Goal: Task Accomplishment & Management: Use online tool/utility

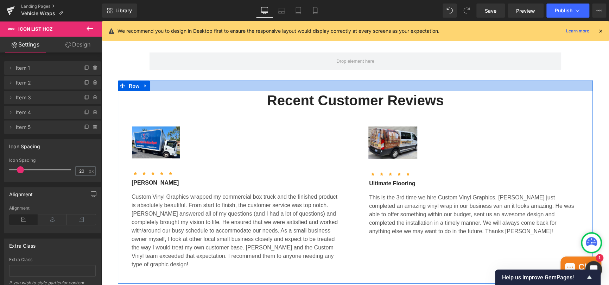
scroll to position [1164, 0]
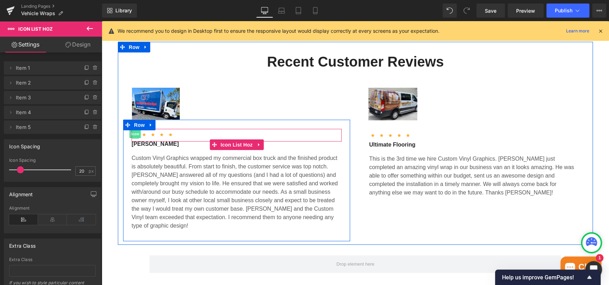
click at [133, 136] on span "Icon" at bounding box center [135, 134] width 11 height 8
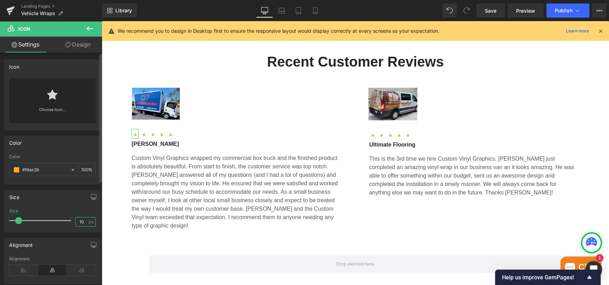
drag, startPoint x: 81, startPoint y: 220, endPoint x: 72, endPoint y: 222, distance: 9.3
click at [72, 222] on div "Size 10 px" at bounding box center [52, 220] width 87 height 24
type input "20"
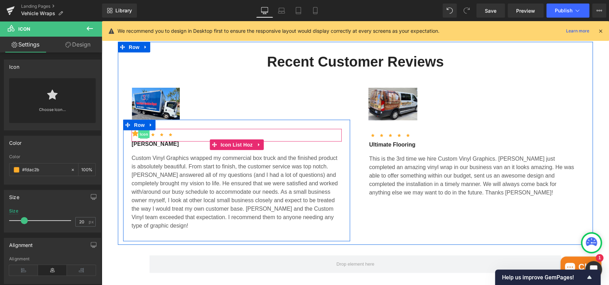
click at [143, 134] on span "Icon" at bounding box center [143, 134] width 11 height 8
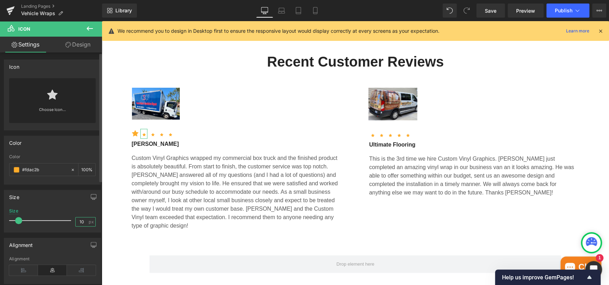
drag, startPoint x: 85, startPoint y: 221, endPoint x: 74, endPoint y: 222, distance: 11.7
click at [76, 222] on input "10" at bounding box center [82, 221] width 12 height 9
type input "20"
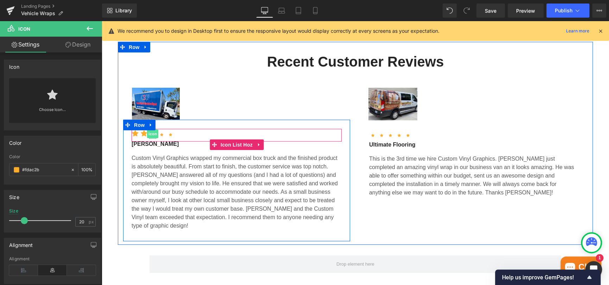
click at [148, 134] on span "Icon" at bounding box center [152, 134] width 11 height 8
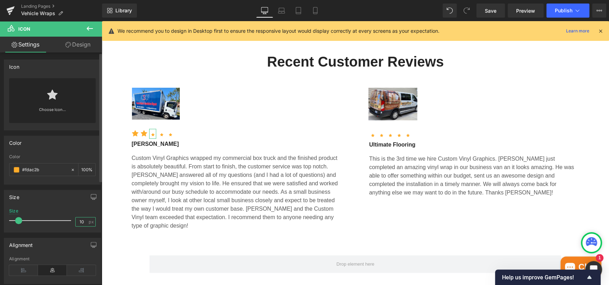
drag, startPoint x: 84, startPoint y: 219, endPoint x: 71, endPoint y: 222, distance: 13.1
click at [71, 222] on div "Size 10 px" at bounding box center [52, 220] width 87 height 24
type input "20"
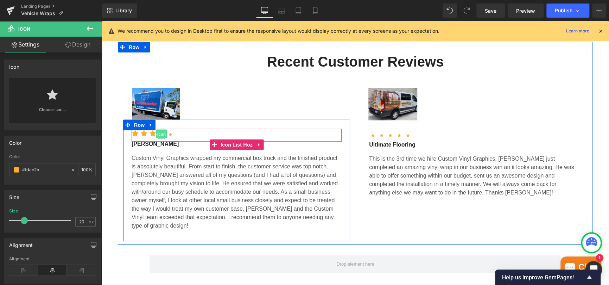
click at [159, 133] on span "Icon" at bounding box center [161, 134] width 11 height 8
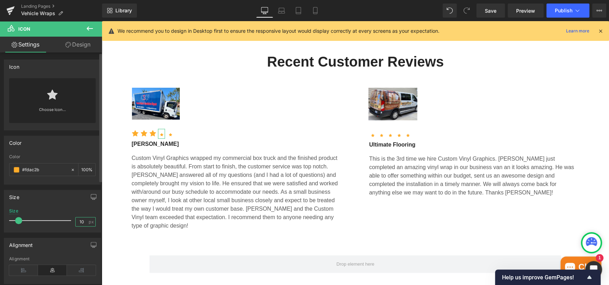
drag, startPoint x: 81, startPoint y: 222, endPoint x: 73, endPoint y: 221, distance: 7.5
click at [76, 221] on input "10" at bounding box center [82, 221] width 12 height 9
type input "20"
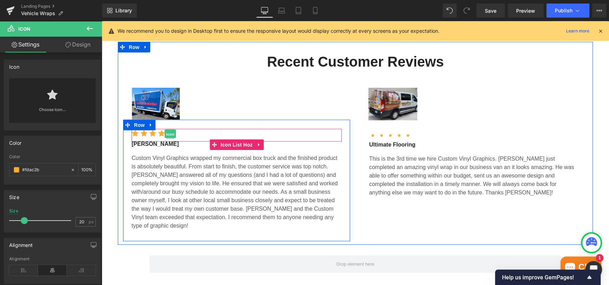
click at [167, 137] on span "Icon" at bounding box center [170, 134] width 11 height 8
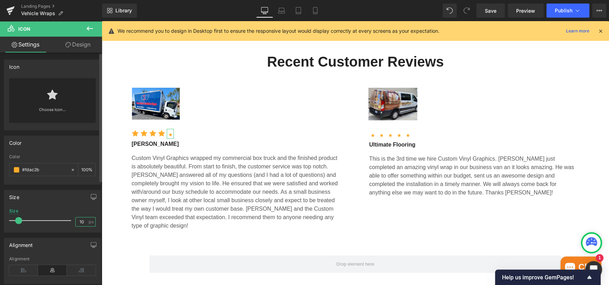
drag, startPoint x: 81, startPoint y: 223, endPoint x: 71, endPoint y: 221, distance: 10.4
click at [71, 221] on div "Size 10 px" at bounding box center [52, 220] width 87 height 24
type input "20"
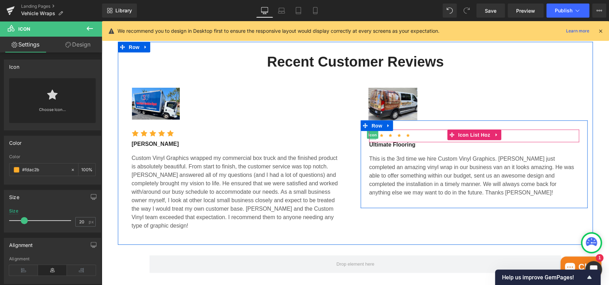
click at [371, 135] on span "Icon" at bounding box center [372, 134] width 11 height 8
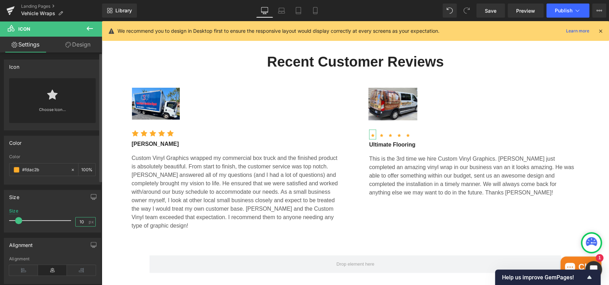
drag, startPoint x: 83, startPoint y: 222, endPoint x: 75, endPoint y: 221, distance: 8.9
click at [76, 221] on input "10" at bounding box center [82, 221] width 12 height 9
type input "20"
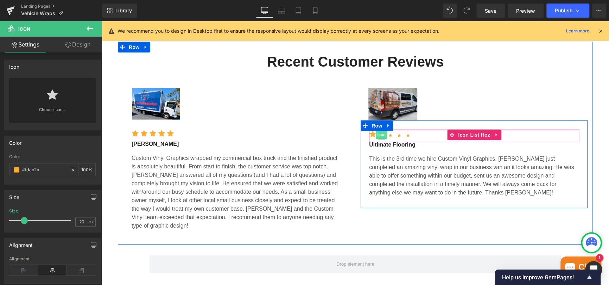
click at [381, 135] on span "Icon" at bounding box center [381, 134] width 11 height 8
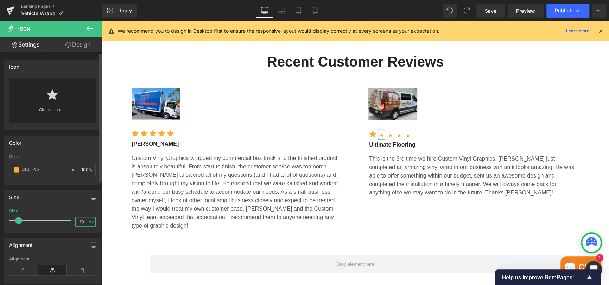
drag, startPoint x: 83, startPoint y: 222, endPoint x: 70, endPoint y: 221, distance: 13.1
click at [70, 221] on div "Size 10 px" at bounding box center [52, 220] width 87 height 24
type input "20"
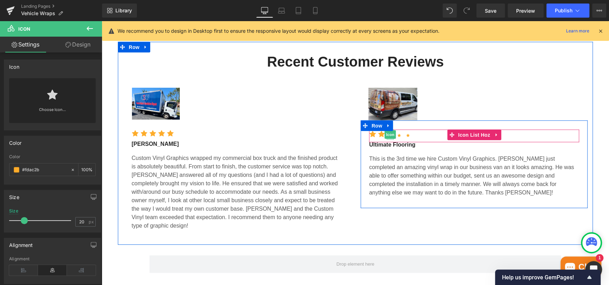
click at [388, 136] on span "Icon" at bounding box center [390, 134] width 11 height 8
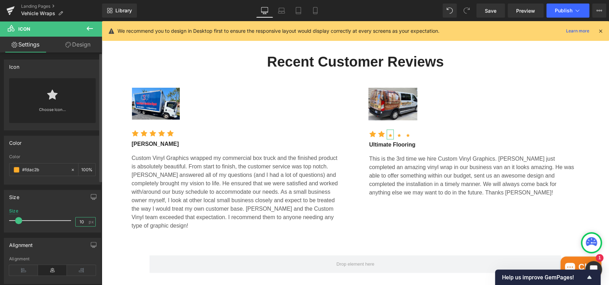
scroll to position [0, 0]
drag, startPoint x: 83, startPoint y: 223, endPoint x: 66, endPoint y: 225, distance: 17.4
click at [66, 225] on div "Size 10 px" at bounding box center [52, 220] width 87 height 24
type input "20"
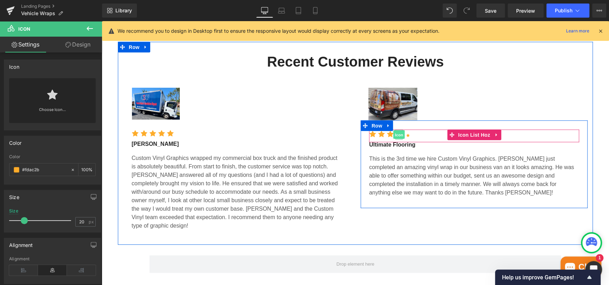
click at [396, 135] on span "Icon" at bounding box center [398, 134] width 11 height 8
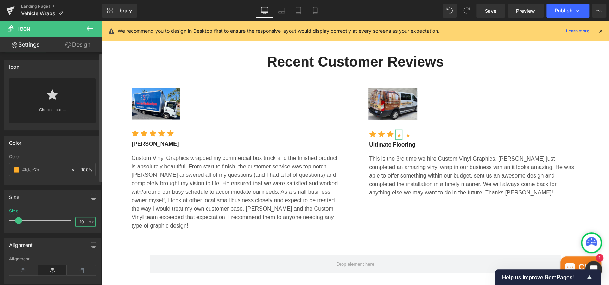
drag, startPoint x: 83, startPoint y: 220, endPoint x: 70, endPoint y: 220, distance: 13.0
click at [70, 220] on div "Size 10 px" at bounding box center [52, 220] width 87 height 24
type input "20"
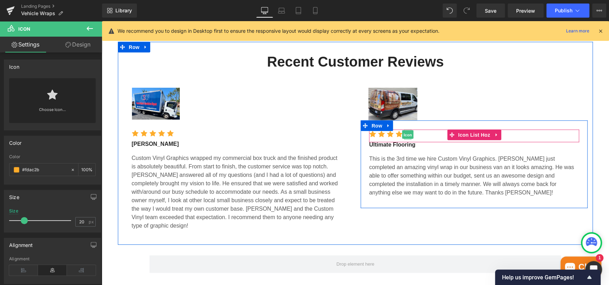
click at [405, 137] on span "Icon" at bounding box center [407, 134] width 11 height 8
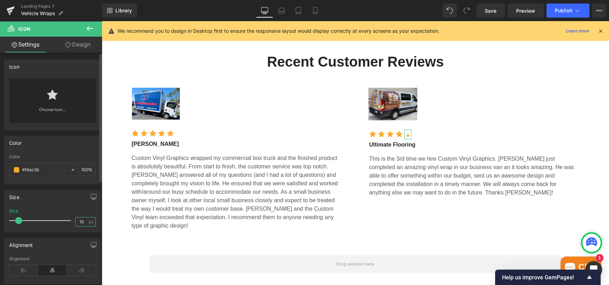
drag, startPoint x: 82, startPoint y: 221, endPoint x: 64, endPoint y: 221, distance: 17.6
click at [64, 221] on div "Size 10 px" at bounding box center [52, 220] width 87 height 24
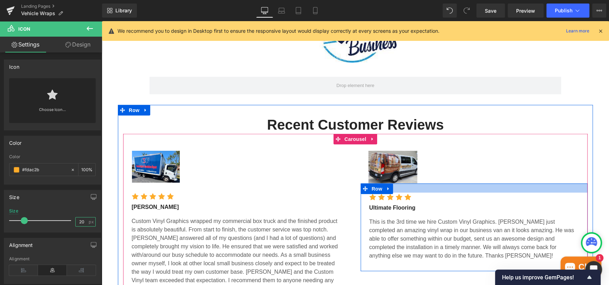
scroll to position [1024, 0]
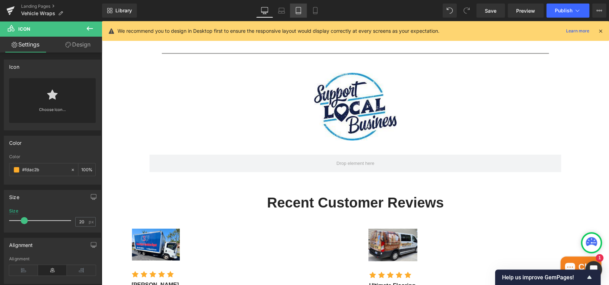
click at [298, 13] on icon at bounding box center [298, 13] width 5 height 0
type input "10"
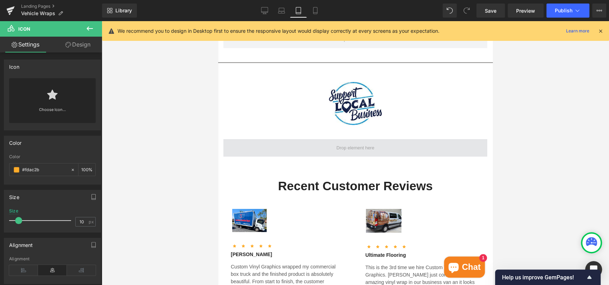
scroll to position [1294, 0]
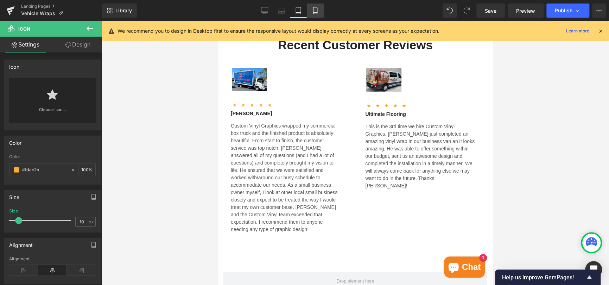
click at [314, 8] on icon at bounding box center [315, 10] width 7 height 7
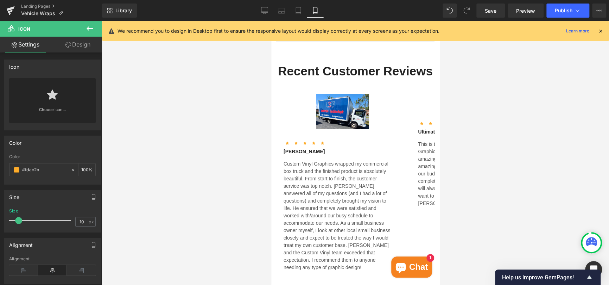
scroll to position [1490, 0]
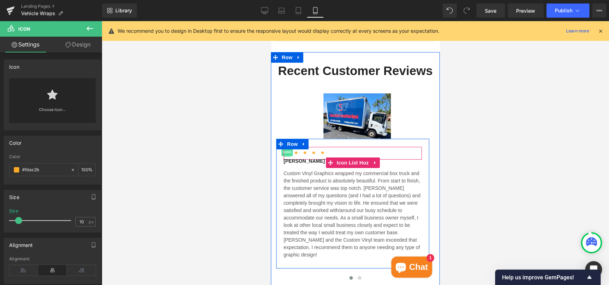
click at [286, 148] on span "Icon" at bounding box center [287, 151] width 11 height 8
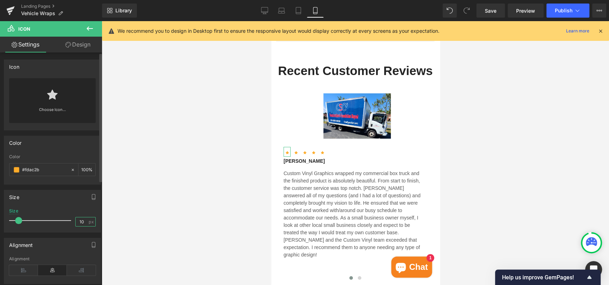
drag, startPoint x: 82, startPoint y: 220, endPoint x: 71, endPoint y: 223, distance: 11.6
click at [71, 223] on div "Size 10 px" at bounding box center [52, 220] width 87 height 24
type input "20"
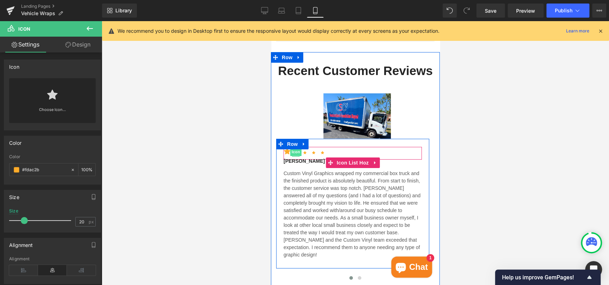
click at [297, 147] on span "Icon" at bounding box center [295, 151] width 11 height 8
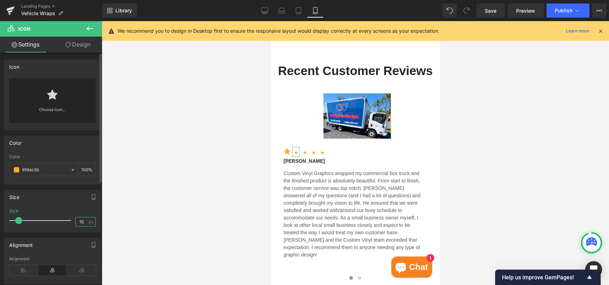
drag, startPoint x: 83, startPoint y: 223, endPoint x: 67, endPoint y: 223, distance: 16.2
click at [67, 223] on div "Size 10 px" at bounding box center [52, 220] width 87 height 24
type input "20"
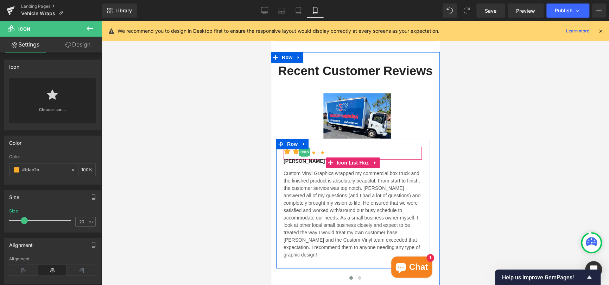
click at [304, 147] on span "Icon" at bounding box center [304, 151] width 11 height 8
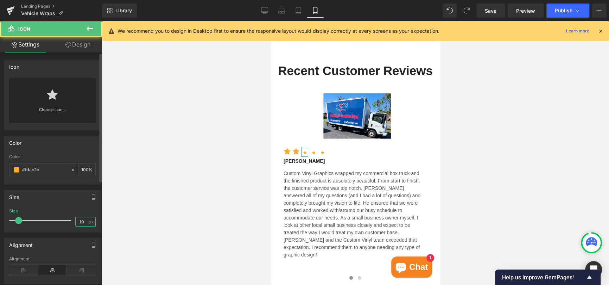
drag, startPoint x: 81, startPoint y: 223, endPoint x: 68, endPoint y: 221, distance: 12.8
click at [68, 221] on div "Size 10 px" at bounding box center [52, 220] width 87 height 24
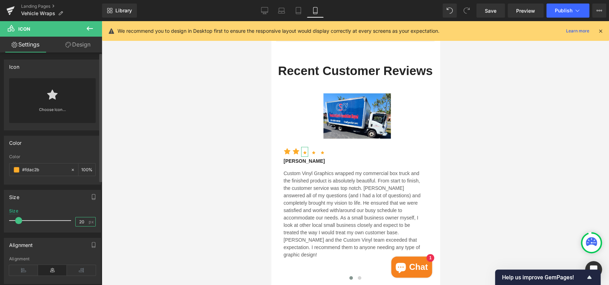
type input "20"
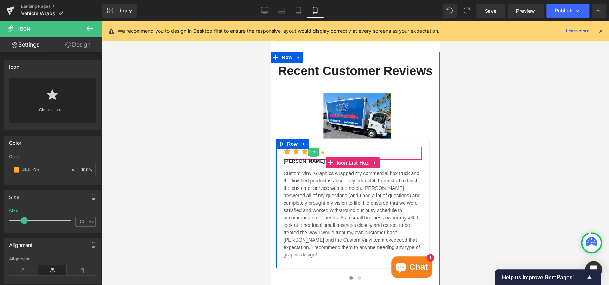
click at [313, 147] on span "Icon" at bounding box center [313, 151] width 11 height 8
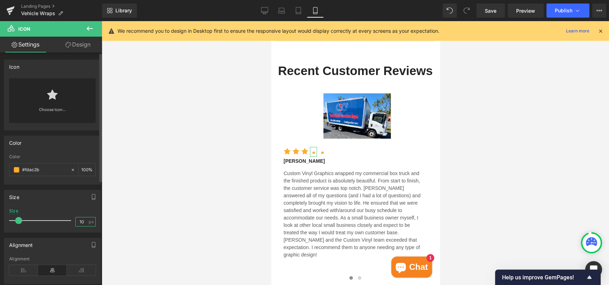
drag, startPoint x: 83, startPoint y: 219, endPoint x: 69, endPoint y: 219, distance: 14.1
click at [69, 219] on div "Size 10 px" at bounding box center [52, 220] width 87 height 24
type input "20"
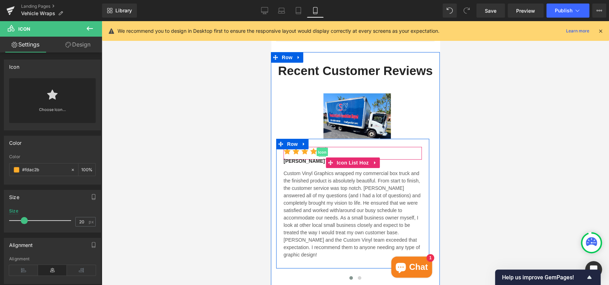
click at [323, 148] on span "Icon" at bounding box center [322, 152] width 11 height 8
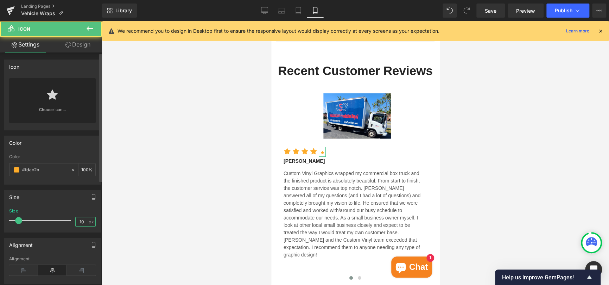
click at [79, 223] on input "10" at bounding box center [82, 221] width 12 height 9
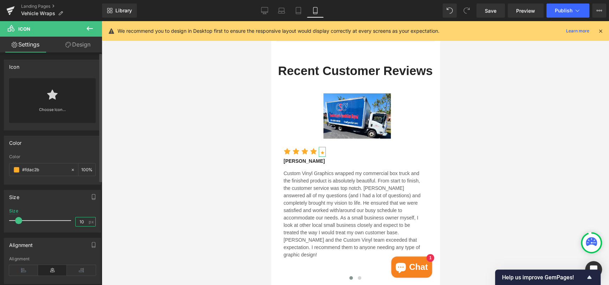
drag, startPoint x: 84, startPoint y: 222, endPoint x: 75, endPoint y: 221, distance: 8.8
click at [76, 221] on input "10" at bounding box center [82, 221] width 12 height 9
type input "20"
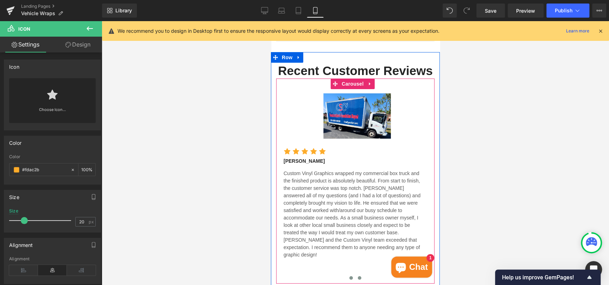
click at [358, 276] on span at bounding box center [360, 278] width 4 height 4
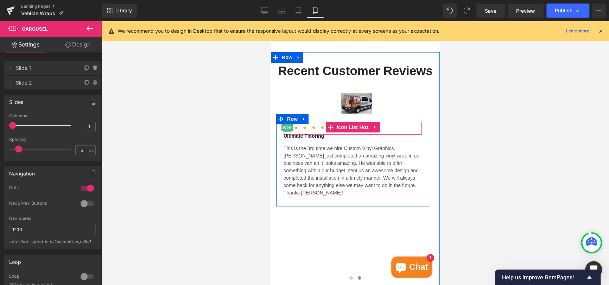
click at [289, 123] on span "Icon" at bounding box center [287, 127] width 11 height 8
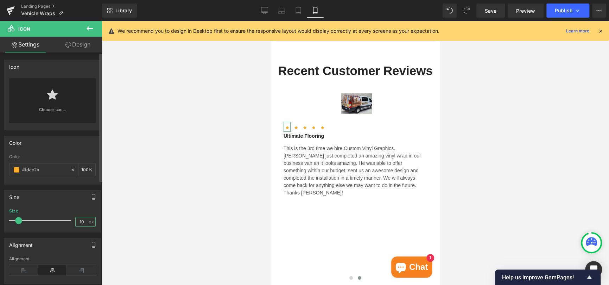
drag, startPoint x: 83, startPoint y: 221, endPoint x: 65, endPoint y: 223, distance: 17.4
click at [65, 223] on div "Size 10 px" at bounding box center [52, 220] width 87 height 24
type input "20"
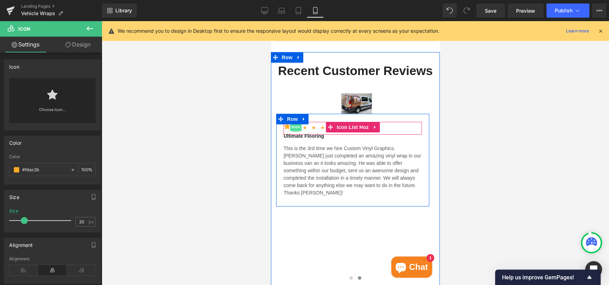
click at [296, 122] on span "Icon" at bounding box center [295, 126] width 11 height 8
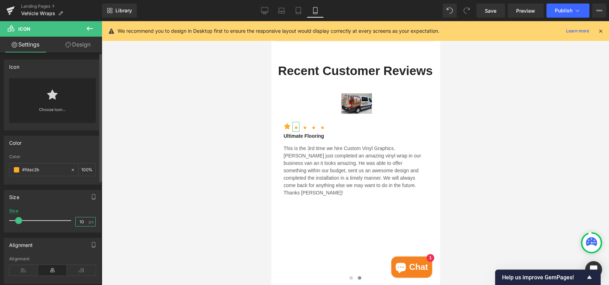
drag, startPoint x: 83, startPoint y: 223, endPoint x: 70, endPoint y: 223, distance: 12.7
click at [70, 223] on div "Size 10 px" at bounding box center [52, 220] width 87 height 24
type input "20"
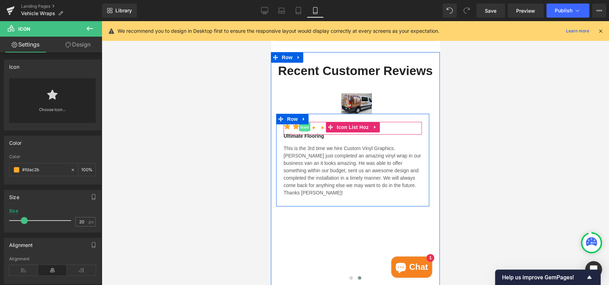
click at [305, 123] on span "Icon" at bounding box center [304, 127] width 11 height 8
click at [305, 122] on span "Icon" at bounding box center [304, 126] width 11 height 8
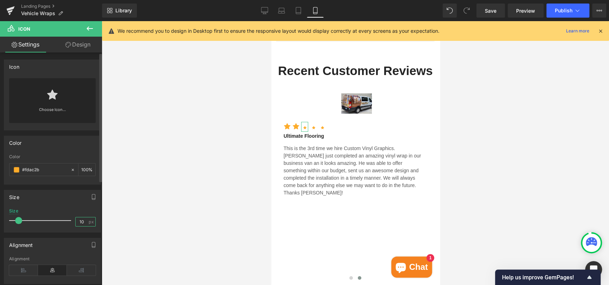
drag, startPoint x: 80, startPoint y: 222, endPoint x: 59, endPoint y: 220, distance: 21.3
click at [59, 220] on div "Size 10 px" at bounding box center [52, 220] width 87 height 24
type input "20"
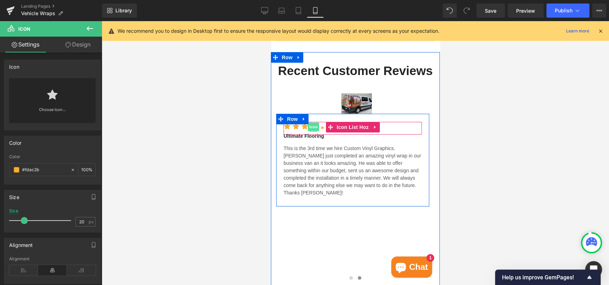
click at [315, 122] on span "Icon" at bounding box center [313, 126] width 11 height 8
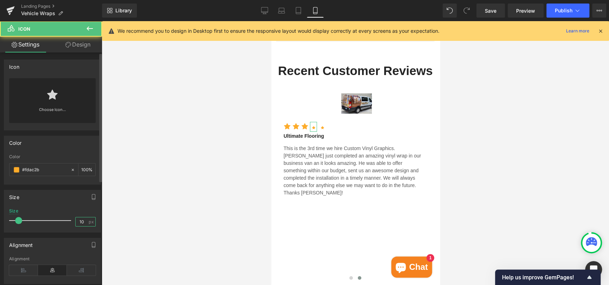
scroll to position [0, 0]
drag, startPoint x: 82, startPoint y: 222, endPoint x: 59, endPoint y: 226, distance: 23.2
click at [60, 226] on div "Size 10 px" at bounding box center [52, 220] width 87 height 24
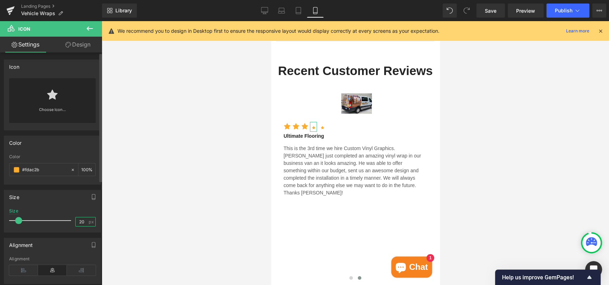
type input "20"
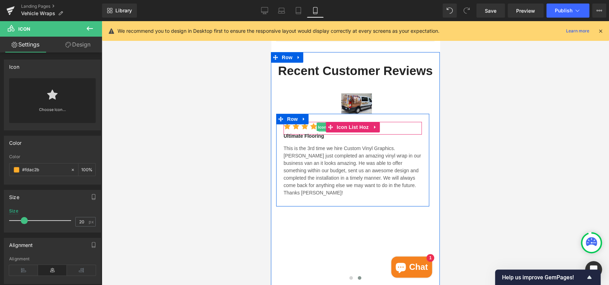
click at [321, 123] on span "Icon" at bounding box center [322, 127] width 11 height 8
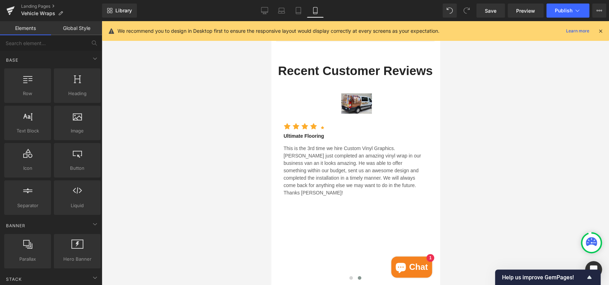
click at [239, 130] on div at bounding box center [355, 153] width 507 height 264
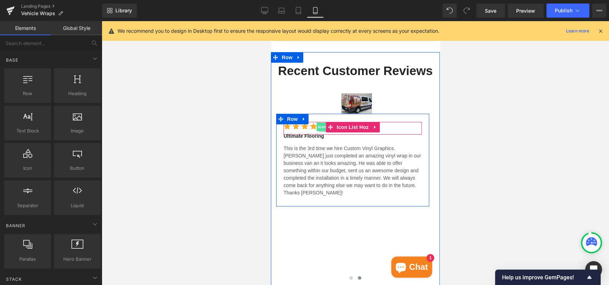
click at [323, 122] on span "Icon" at bounding box center [322, 126] width 11 height 8
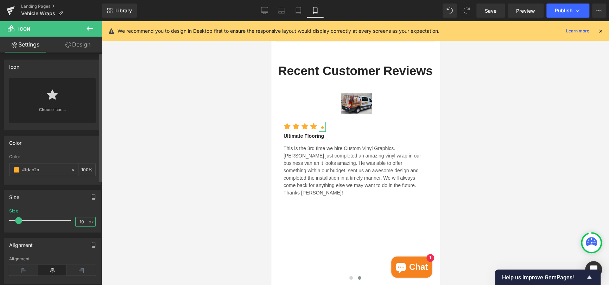
drag, startPoint x: 82, startPoint y: 222, endPoint x: 70, endPoint y: 222, distance: 11.3
click at [71, 222] on div "Size 10 px" at bounding box center [52, 220] width 87 height 24
type input "20"
click at [474, 115] on div at bounding box center [355, 153] width 507 height 264
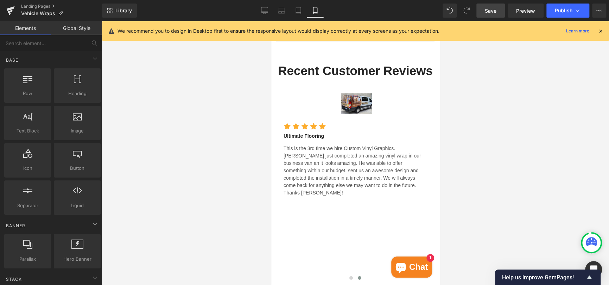
click at [494, 10] on span "Save" at bounding box center [491, 10] width 12 height 7
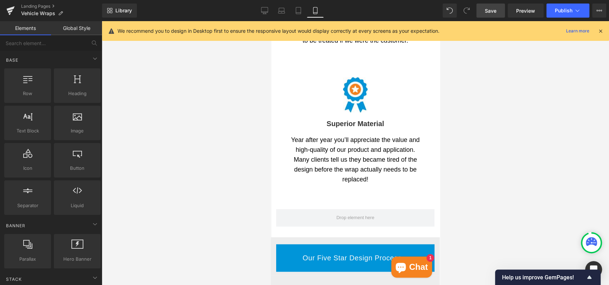
scroll to position [598, 0]
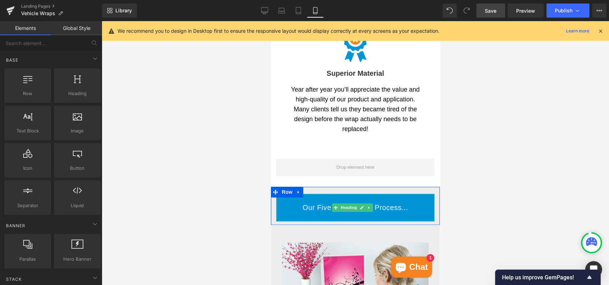
click at [282, 202] on h2 "Our Five Star Design Process..." at bounding box center [355, 207] width 158 height 10
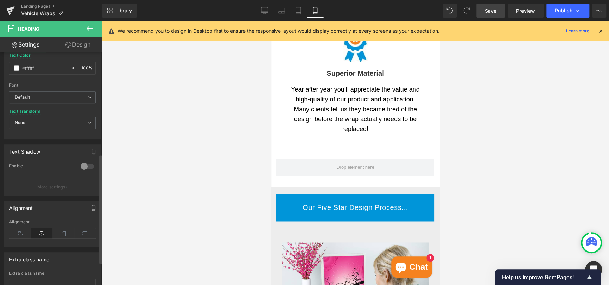
scroll to position [266, 0]
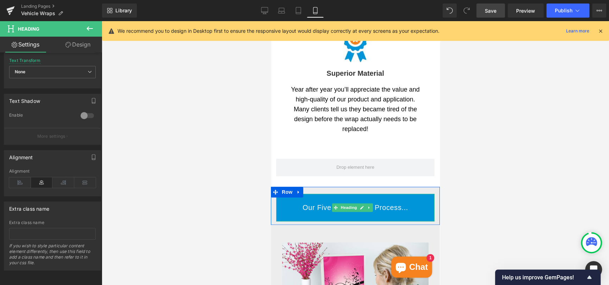
click at [292, 202] on h2 "Our Five Star Design Process..." at bounding box center [355, 207] width 158 height 10
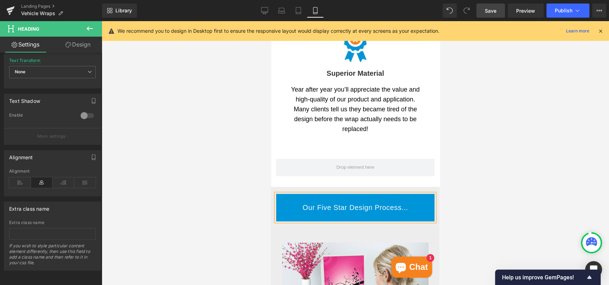
click at [91, 44] on link "Design" at bounding box center [77, 45] width 51 height 16
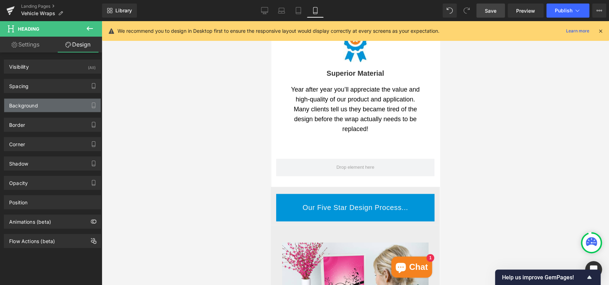
click at [25, 105] on div "Background" at bounding box center [23, 104] width 29 height 10
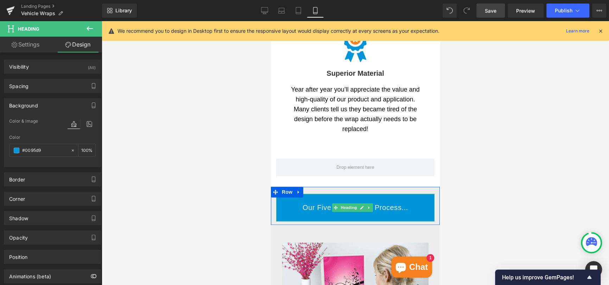
click at [288, 202] on h2 "Our Five Star Design Process..." at bounding box center [355, 207] width 158 height 10
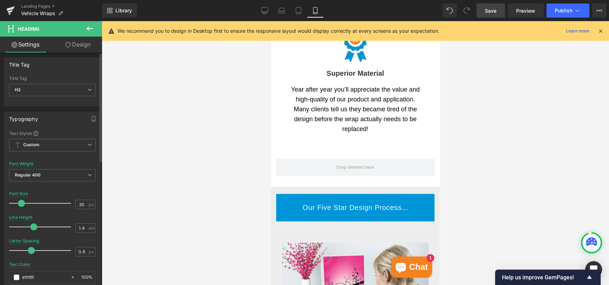
scroll to position [0, 0]
click at [87, 42] on link "Design" at bounding box center [77, 45] width 51 height 16
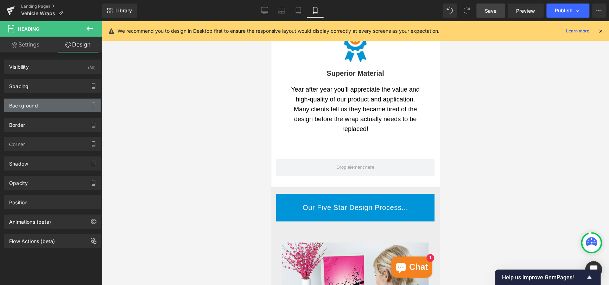
click at [29, 105] on div "Background" at bounding box center [23, 104] width 29 height 10
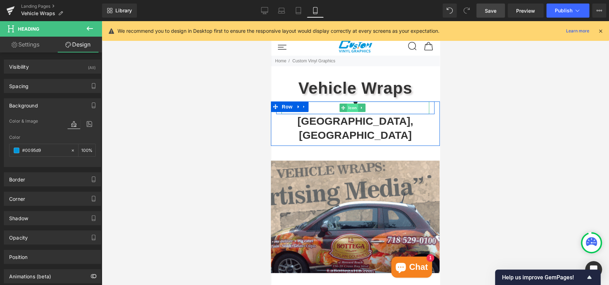
click at [352, 103] on span "Icon" at bounding box center [352, 107] width 11 height 8
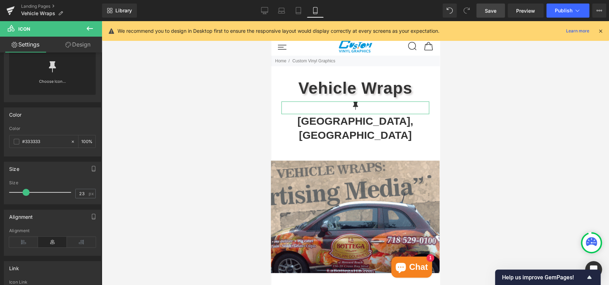
scroll to position [70, 0]
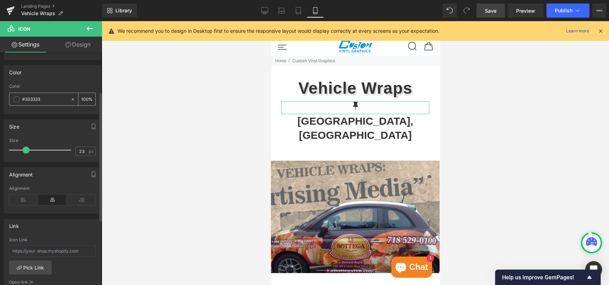
drag, startPoint x: 55, startPoint y: 99, endPoint x: 13, endPoint y: 101, distance: 42.3
click at [13, 101] on div "#333333" at bounding box center [40, 99] width 61 height 12
paste input "0095d9"
type input "#0095d9"
click at [216, 63] on div at bounding box center [355, 153] width 507 height 264
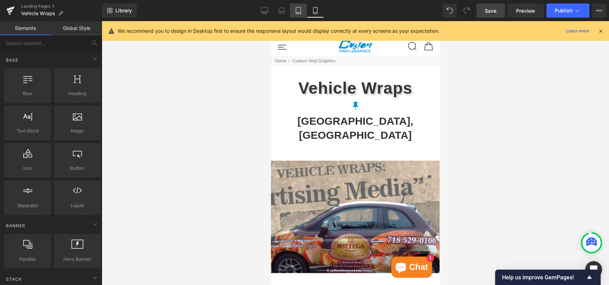
click at [293, 11] on link "Tablet" at bounding box center [298, 11] width 17 height 14
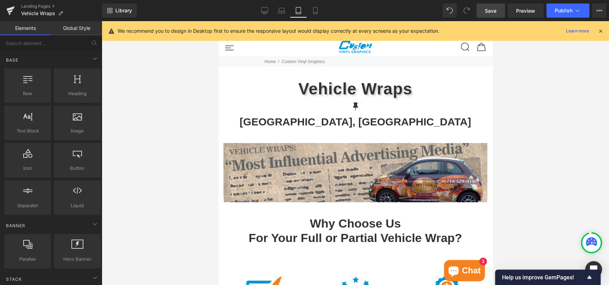
scroll to position [45, 0]
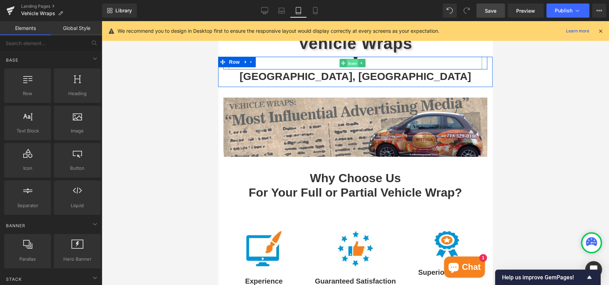
click at [352, 59] on span "Icon" at bounding box center [352, 63] width 11 height 8
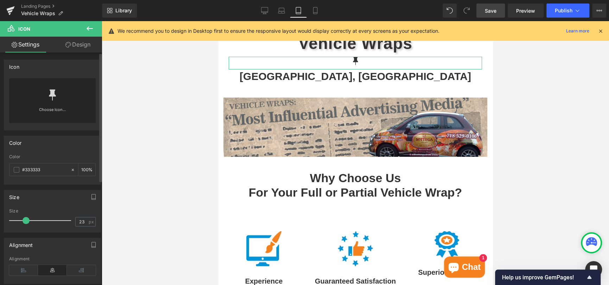
drag, startPoint x: 48, startPoint y: 168, endPoint x: 2, endPoint y: 171, distance: 46.5
click at [2, 171] on div "Color rgb(51, 51, 51) Color #333333 100 %" at bounding box center [52, 157] width 105 height 54
paste input "0095d9"
type input "#0095d9"
click at [277, 13] on link "Laptop" at bounding box center [281, 11] width 17 height 14
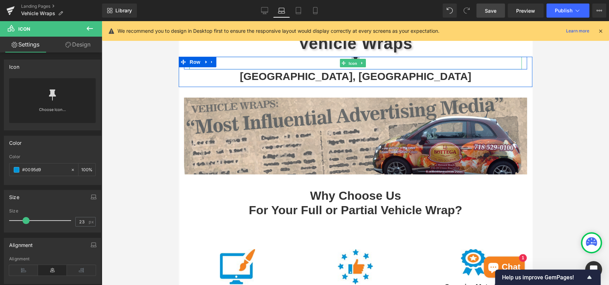
click at [353, 62] on span "Icon" at bounding box center [352, 63] width 11 height 8
click at [353, 59] on span "Icon" at bounding box center [352, 63] width 11 height 8
click at [353, 63] on span "Icon" at bounding box center [352, 63] width 11 height 8
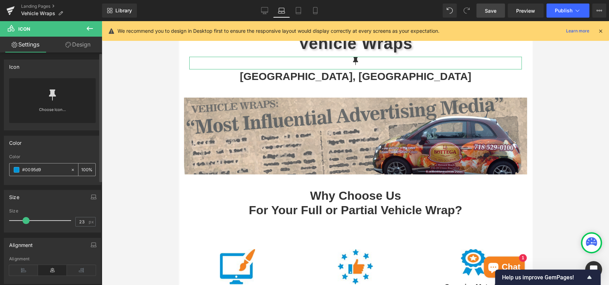
click at [59, 169] on input "#0095d9" at bounding box center [44, 170] width 45 height 8
click at [265, 14] on icon at bounding box center [265, 14] width 4 height 0
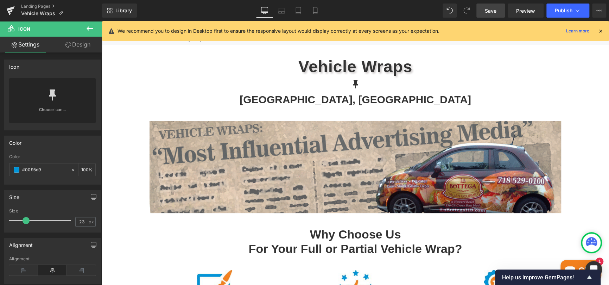
scroll to position [69, 0]
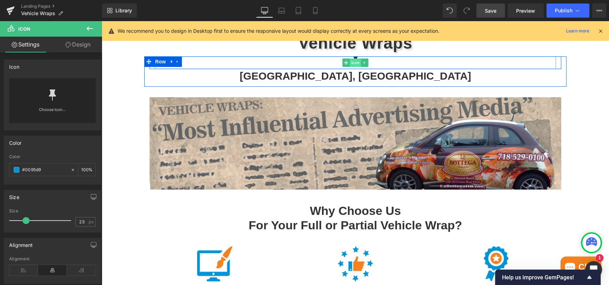
click at [352, 62] on span "Icon" at bounding box center [355, 62] width 11 height 8
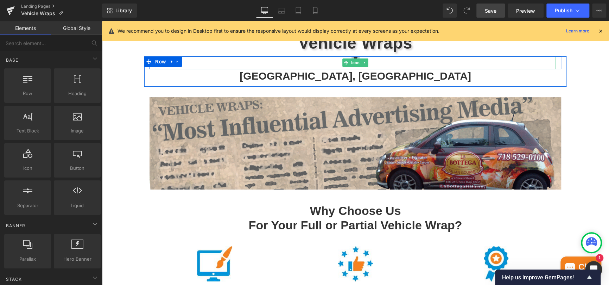
click at [352, 59] on span "Icon" at bounding box center [355, 62] width 11 height 8
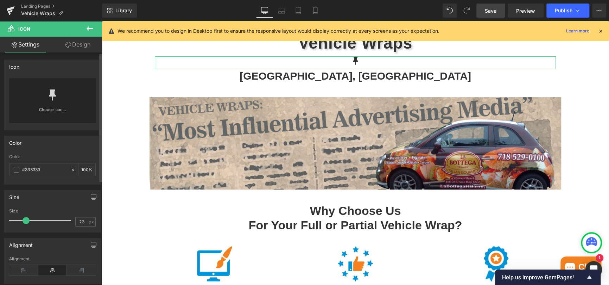
drag, startPoint x: 46, startPoint y: 168, endPoint x: 6, endPoint y: 172, distance: 40.7
click at [6, 172] on div "rgb(51, 51, 51) Color #333333 100 %" at bounding box center [52, 169] width 96 height 30
paste input "0095d9"
type input "#0095d9"
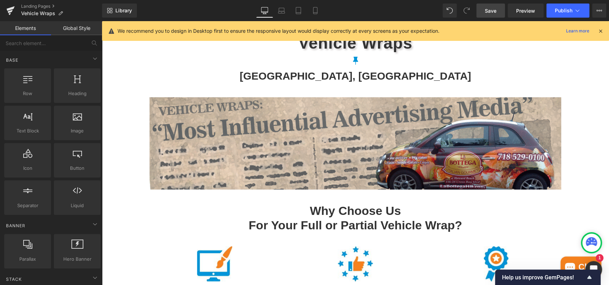
click at [484, 7] on link "Save" at bounding box center [490, 11] width 29 height 14
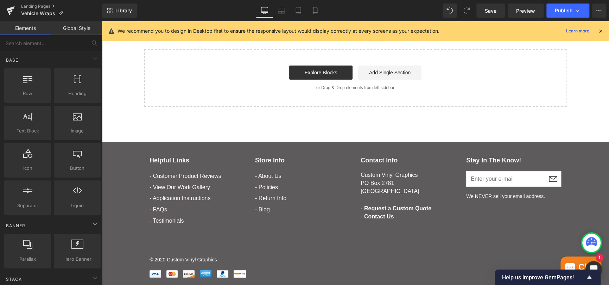
scroll to position [1648, 0]
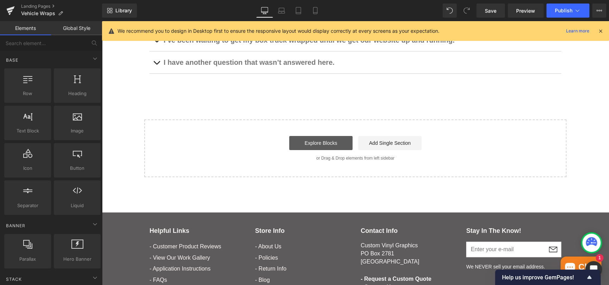
click at [324, 138] on link "Explore Blocks" at bounding box center [320, 143] width 63 height 14
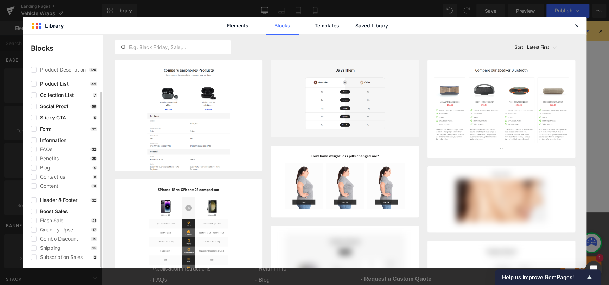
scroll to position [0, 0]
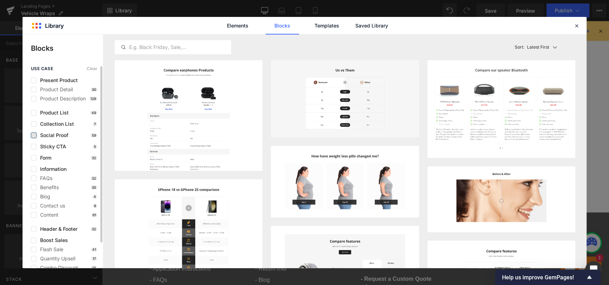
click at [36, 133] on label at bounding box center [34, 135] width 6 height 6
click at [34, 135] on input "checkbox" at bounding box center [34, 135] width 0 height 0
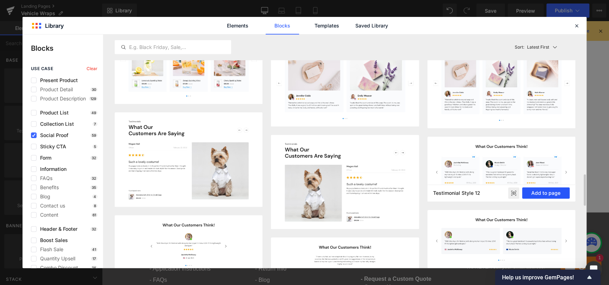
scroll to position [1070, 0]
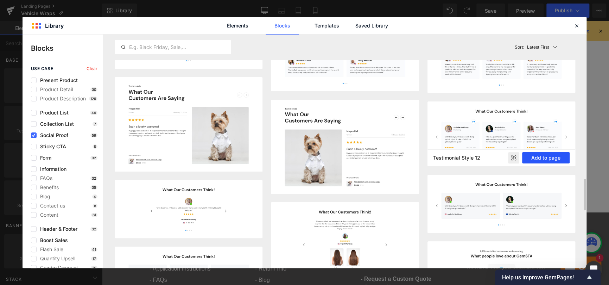
click at [556, 156] on button "Add to page" at bounding box center [546, 157] width 48 height 11
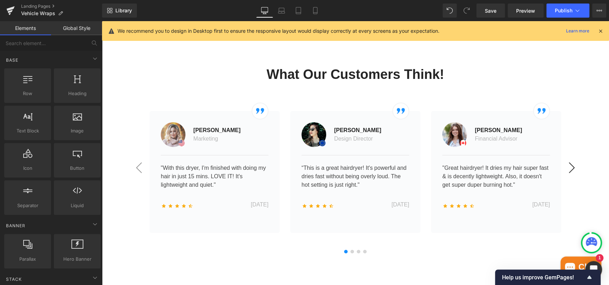
scroll to position [1703, 0]
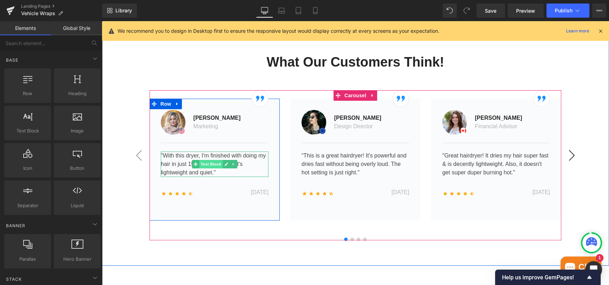
click at [209, 160] on span "Text Block" at bounding box center [210, 164] width 23 height 8
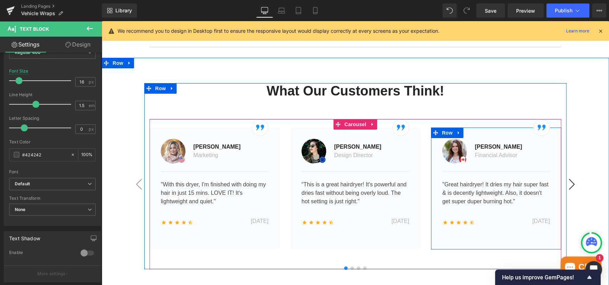
scroll to position [1668, 0]
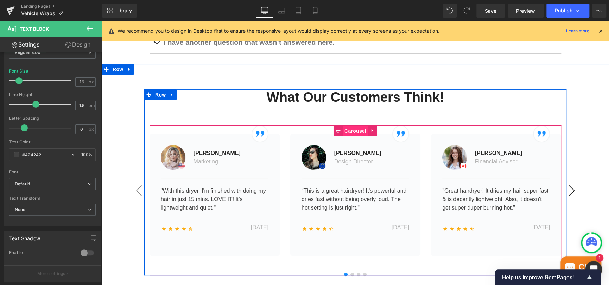
click at [352, 126] on span "Carousel" at bounding box center [355, 131] width 25 height 11
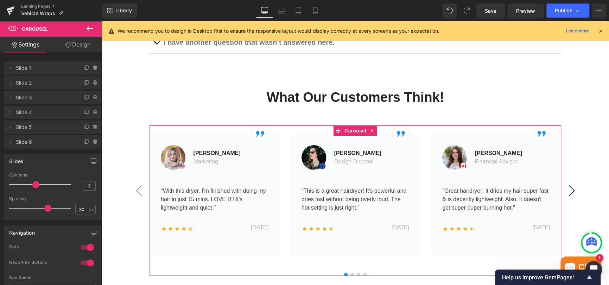
click at [81, 46] on link "Design" at bounding box center [77, 45] width 51 height 16
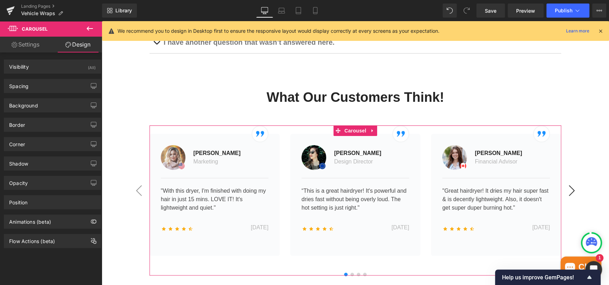
click at [34, 44] on link "Settings" at bounding box center [25, 45] width 51 height 16
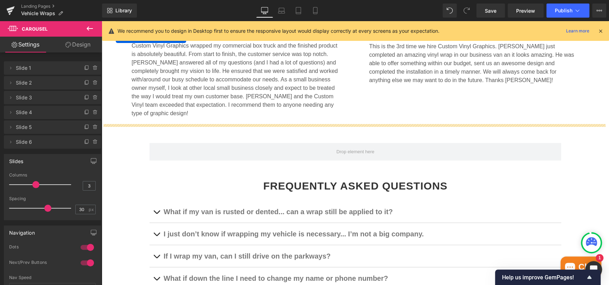
scroll to position [1249, 0]
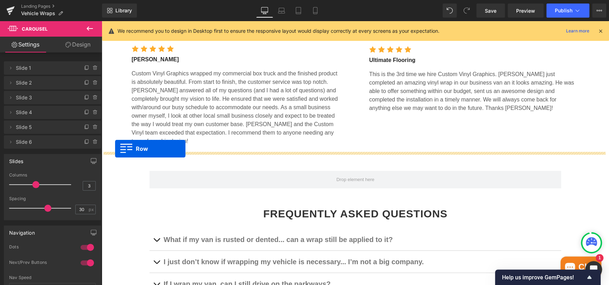
drag, startPoint x: 103, startPoint y: 95, endPoint x: 115, endPoint y: 149, distance: 55.1
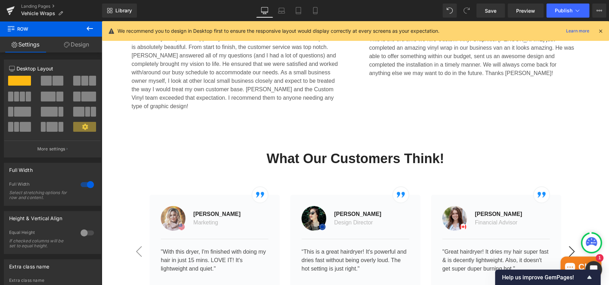
scroll to position [1284, 0]
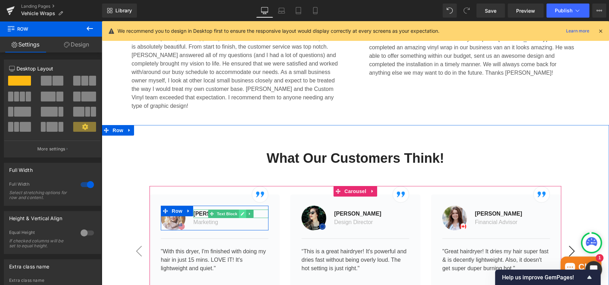
click at [241, 211] on icon at bounding box center [243, 213] width 4 height 4
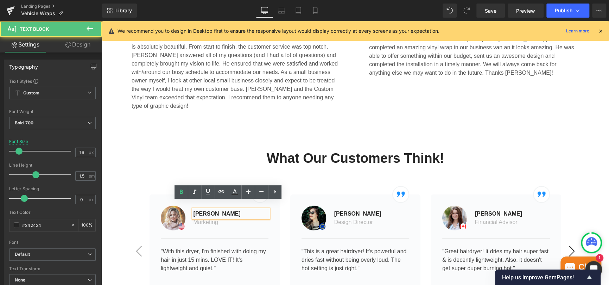
drag, startPoint x: 241, startPoint y: 206, endPoint x: 189, endPoint y: 204, distance: 52.8
click at [194, 209] on div "[PERSON_NAME]" at bounding box center [231, 213] width 75 height 8
click at [227, 209] on p "[PERSON_NAME]" at bounding box center [231, 213] width 75 height 8
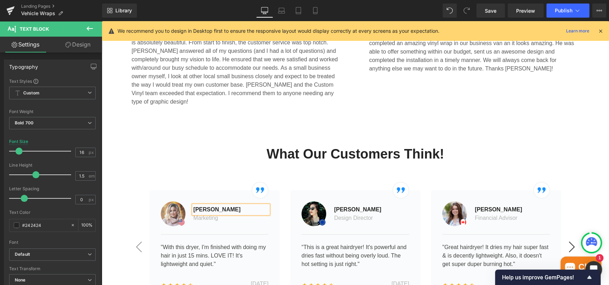
scroll to position [1319, 0]
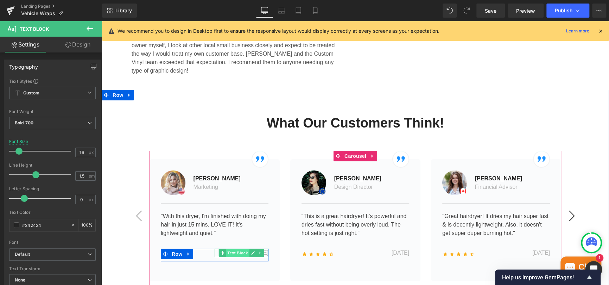
click at [234, 248] on span "Text Block" at bounding box center [237, 252] width 23 height 8
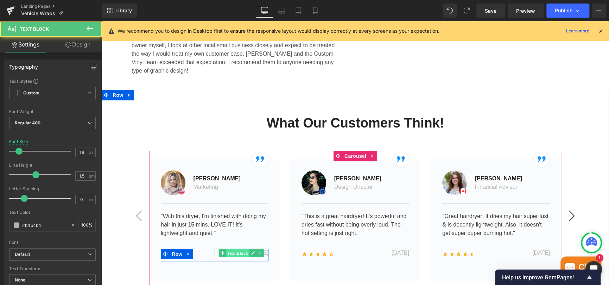
click at [234, 249] on span "Text Block" at bounding box center [237, 253] width 23 height 8
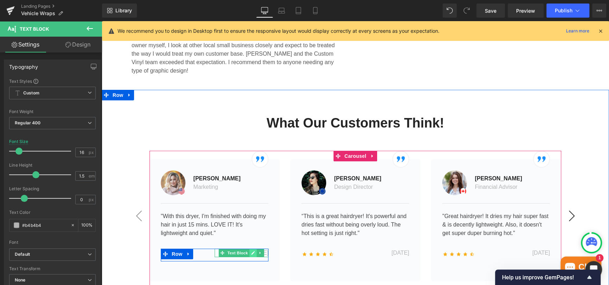
click at [251, 251] on icon at bounding box center [253, 253] width 4 height 4
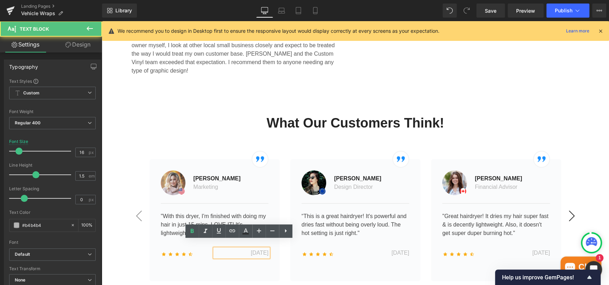
drag, startPoint x: 232, startPoint y: 244, endPoint x: 266, endPoint y: 246, distance: 34.2
click at [266, 248] on div "[DATE]" at bounding box center [242, 252] width 54 height 8
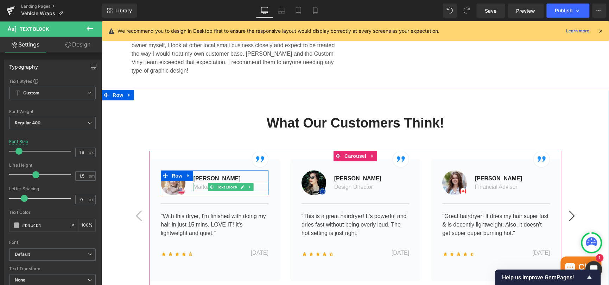
click at [203, 183] on p "Marketing" at bounding box center [231, 187] width 75 height 8
click at [167, 222] on p ""With this dryer, I'm finished with doing my hair in just 15 mins. LOVE IT! It'…" at bounding box center [215, 224] width 108 height 25
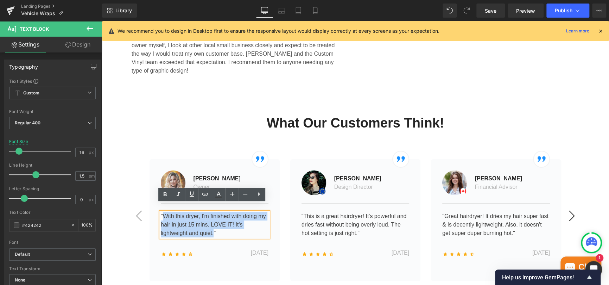
drag, startPoint x: 210, startPoint y: 226, endPoint x: 162, endPoint y: 210, distance: 50.4
click at [162, 212] on p ""With this dryer, I'm finished with doing my hair in just 15 mins. LOVE IT! It'…" at bounding box center [215, 224] width 108 height 25
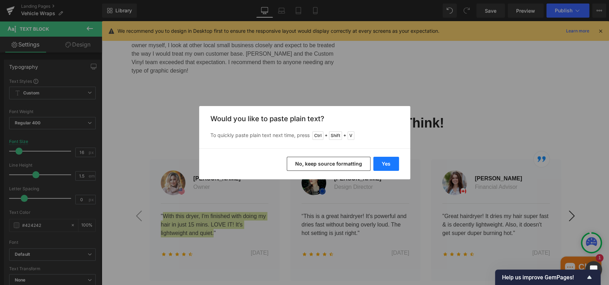
click at [392, 165] on button "Yes" at bounding box center [386, 164] width 26 height 14
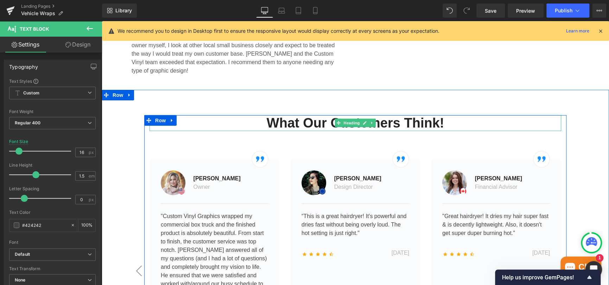
click at [518, 115] on h2 "What Our Customers Think!" at bounding box center [356, 123] width 412 height 16
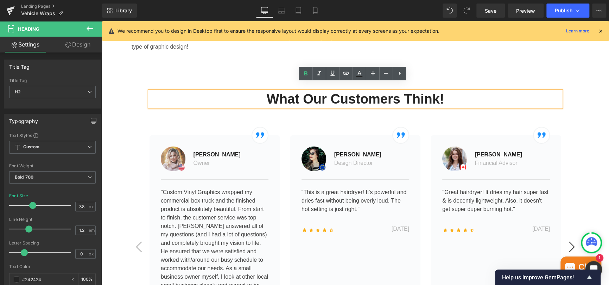
scroll to position [1355, 0]
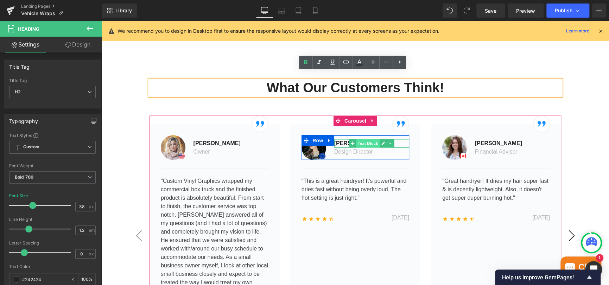
click at [367, 139] on span "Text Block" at bounding box center [367, 143] width 23 height 8
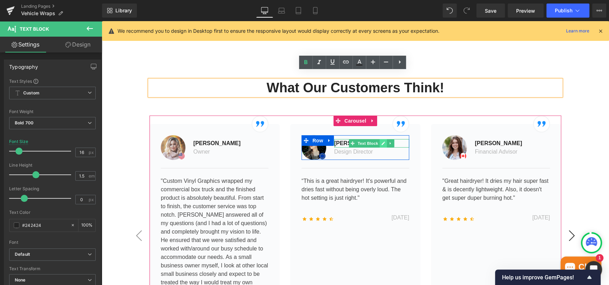
click at [383, 139] on link at bounding box center [383, 143] width 7 height 8
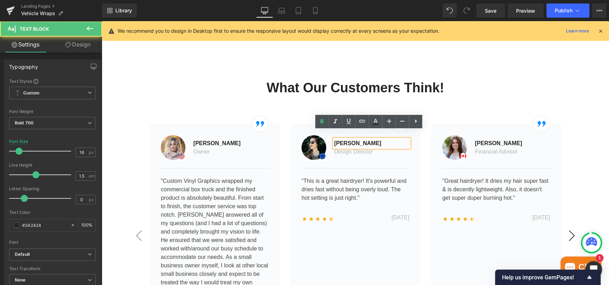
drag, startPoint x: 372, startPoint y: 134, endPoint x: 330, endPoint y: 134, distance: 42.2
click at [334, 139] on div "[PERSON_NAME]" at bounding box center [371, 143] width 75 height 8
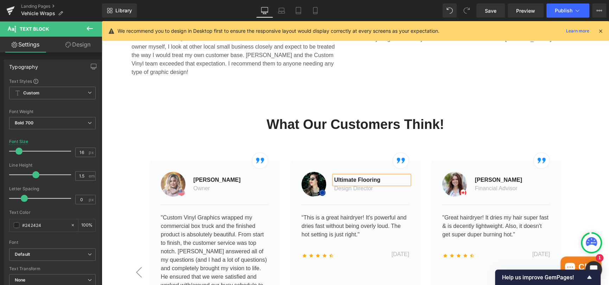
scroll to position [1319, 0]
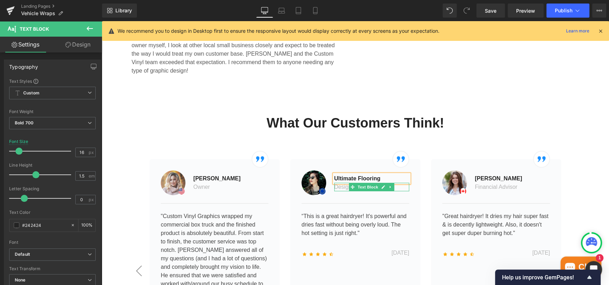
click at [343, 183] on p "Design Director" at bounding box center [371, 187] width 75 height 8
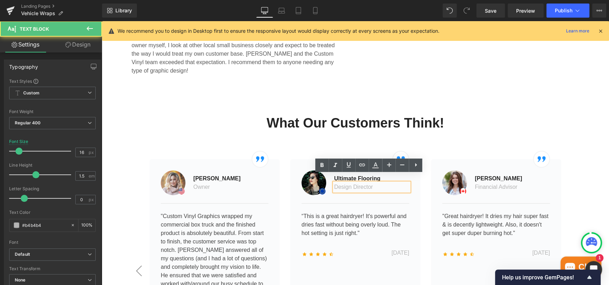
click at [337, 183] on p "Design Director" at bounding box center [371, 187] width 75 height 8
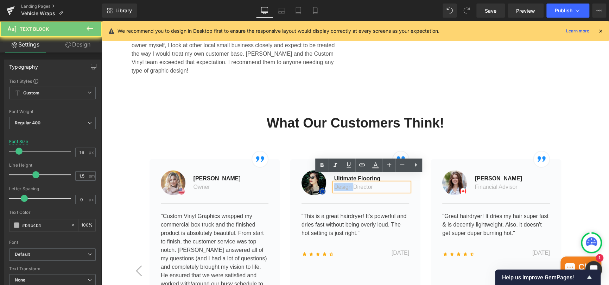
click at [337, 183] on p "Design Director" at bounding box center [371, 187] width 75 height 8
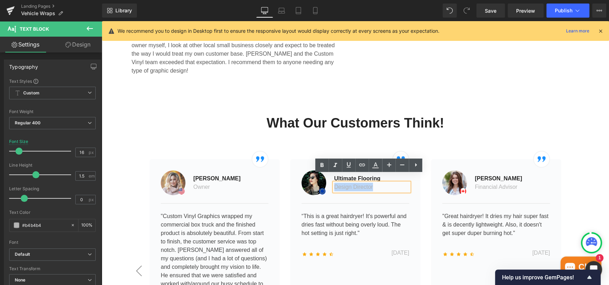
click at [337, 183] on p "Design Director" at bounding box center [371, 187] width 75 height 8
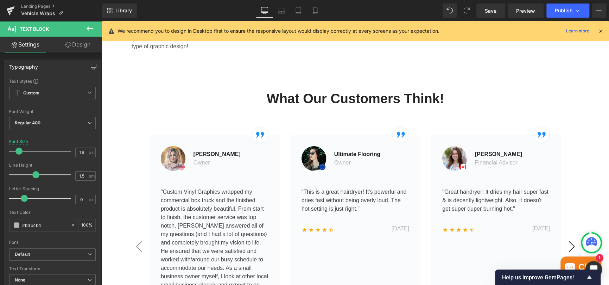
scroll to position [1355, 0]
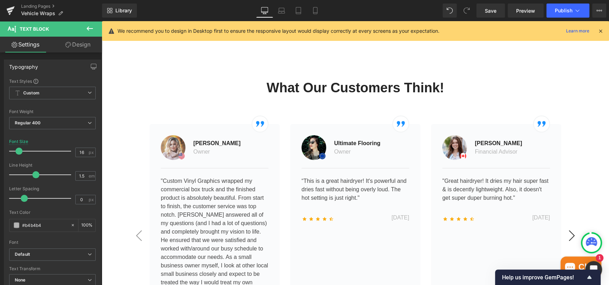
click at [389, 213] on div "[DATE] Text Block" at bounding box center [382, 217] width 54 height 8
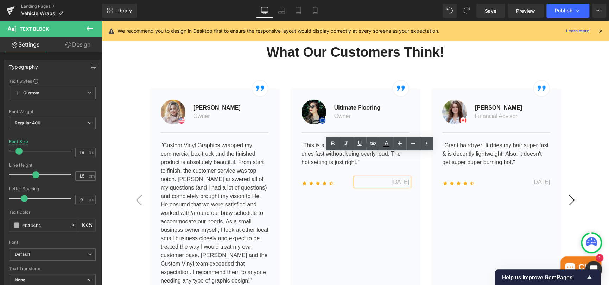
scroll to position [1390, 0]
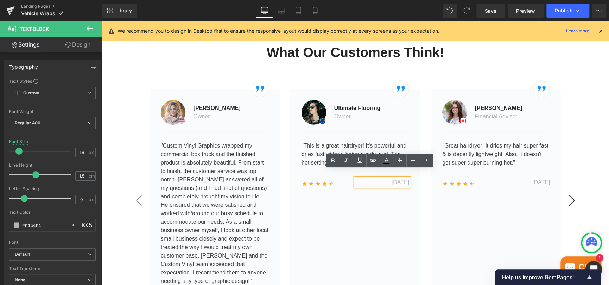
click at [388, 178] on p "[DATE]" at bounding box center [382, 182] width 54 height 8
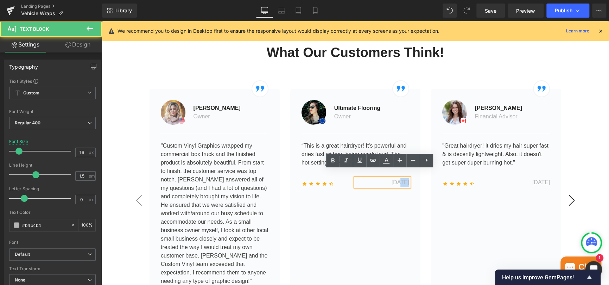
click at [388, 178] on p "[DATE]" at bounding box center [382, 182] width 54 height 8
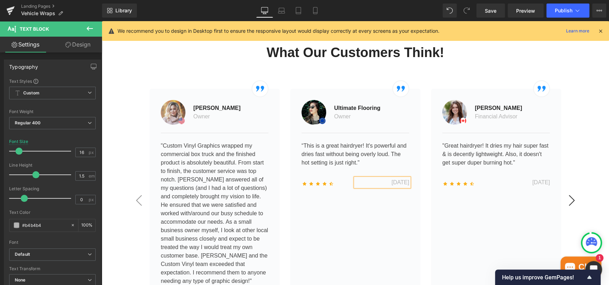
click at [421, 225] on div "Image Image [PERSON_NAME] Text Block Owner Text Block Row Separator "Custom Vin…" at bounding box center [572, 200] width 845 height 240
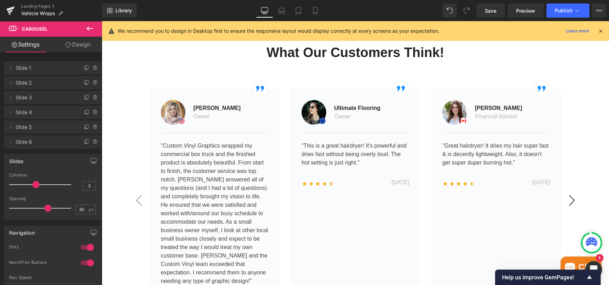
click at [314, 143] on p "“This is a great hairdryer! It's powerful and dries fast without being overly l…" at bounding box center [356, 153] width 108 height 25
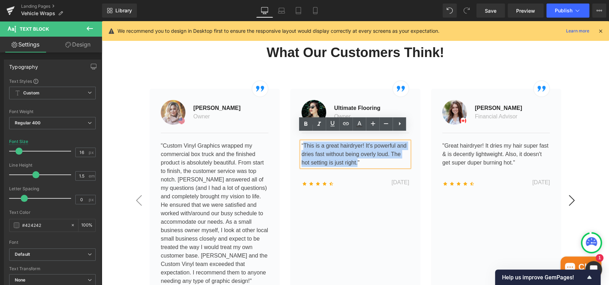
drag, startPoint x: 301, startPoint y: 135, endPoint x: 355, endPoint y: 154, distance: 57.4
click at [355, 154] on p "“This is a great hairdryer! It's powerful and dries fast without being overly l…" at bounding box center [356, 153] width 108 height 25
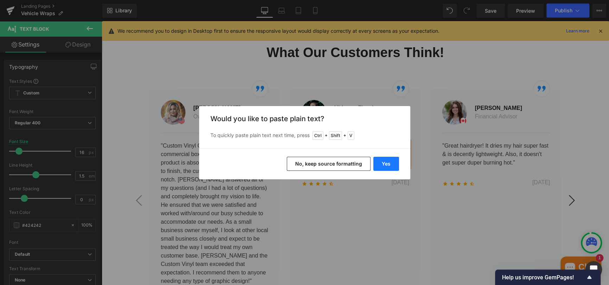
click at [387, 165] on button "Yes" at bounding box center [386, 164] width 26 height 14
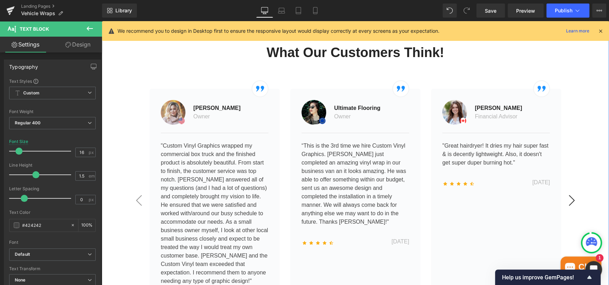
click at [582, 126] on div "What Our Customers Think! Heading Image Image [PERSON_NAME] Text Block Owner Te…" at bounding box center [355, 193] width 507 height 296
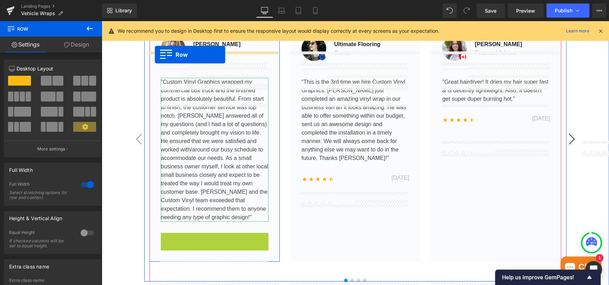
scroll to position [1419, 0]
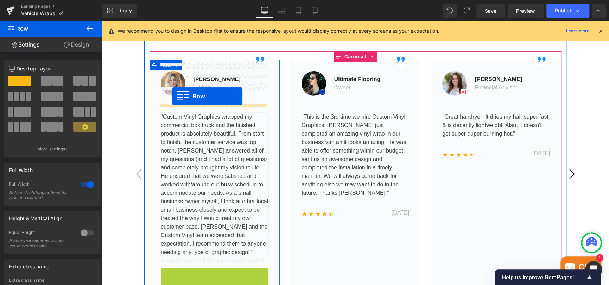
drag, startPoint x: 161, startPoint y: 188, endPoint x: 172, endPoint y: 96, distance: 92.5
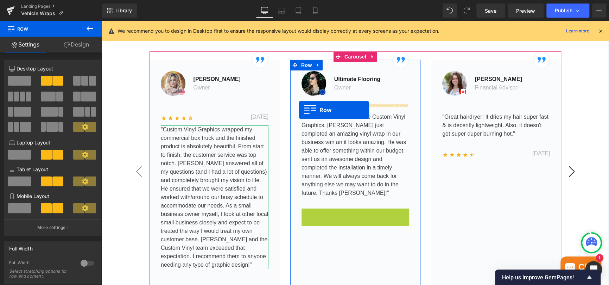
drag, startPoint x: 302, startPoint y: 200, endPoint x: 299, endPoint y: 110, distance: 90.2
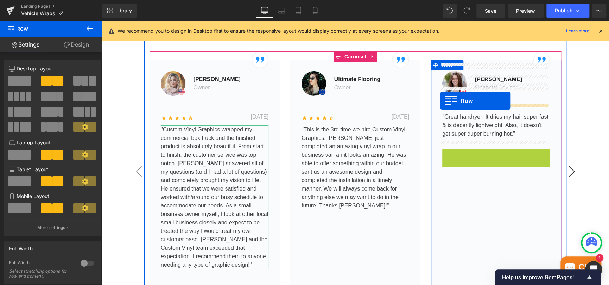
drag, startPoint x: 444, startPoint y: 147, endPoint x: 440, endPoint y: 101, distance: 45.9
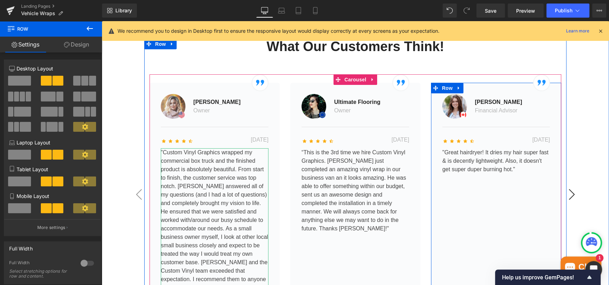
scroll to position [1383, 0]
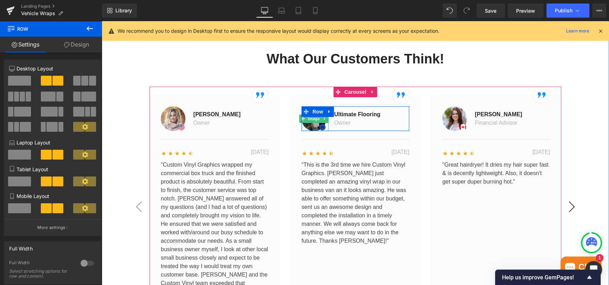
click at [311, 118] on img at bounding box center [314, 118] width 25 height 25
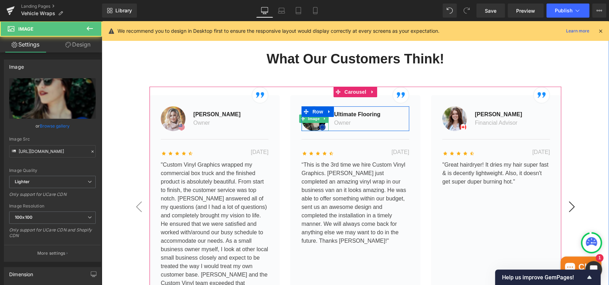
drag, startPoint x: 311, startPoint y: 111, endPoint x: 215, endPoint y: 108, distance: 95.8
click at [311, 114] on span "Image" at bounding box center [314, 118] width 15 height 8
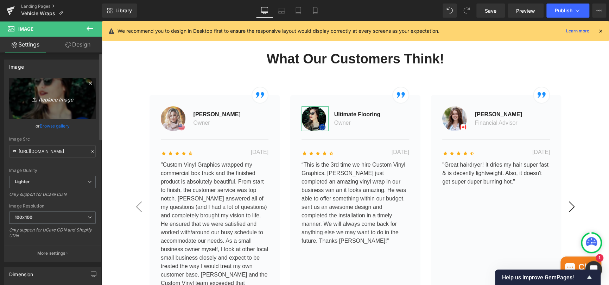
click at [56, 104] on link "Replace Image" at bounding box center [52, 98] width 87 height 40
type input "C:\fakepath\unnamed.png"
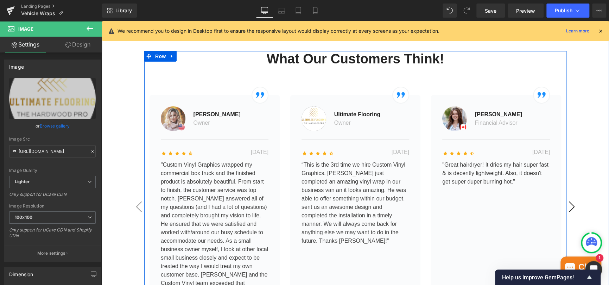
click at [447, 65] on div "What Our Customers Think! Heading Image Image [PERSON_NAME] Text Block Owner Te…" at bounding box center [355, 199] width 422 height 296
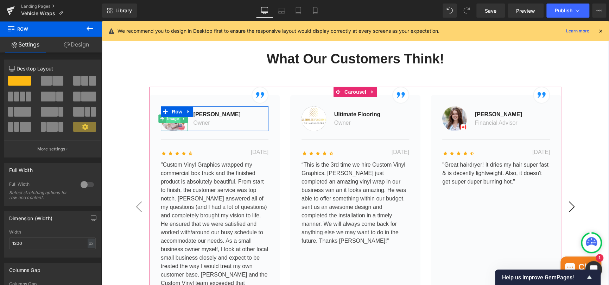
click at [171, 114] on span "Image" at bounding box center [173, 118] width 15 height 8
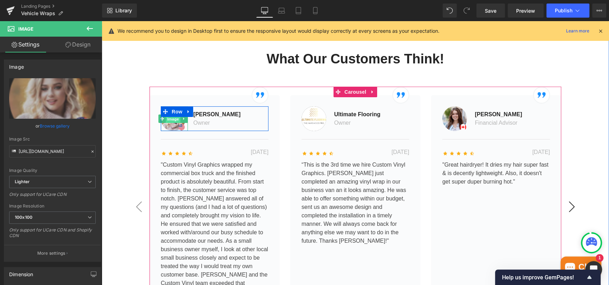
click at [171, 115] on span "Image" at bounding box center [173, 119] width 15 height 8
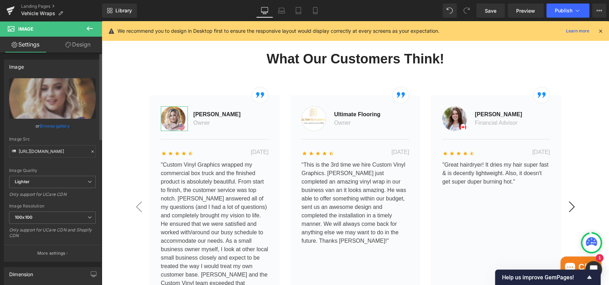
click at [53, 126] on link "Browse gallery" at bounding box center [55, 126] width 30 height 12
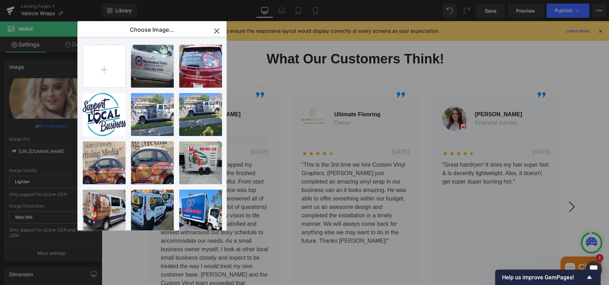
click at [214, 33] on icon "button" at bounding box center [216, 31] width 5 height 5
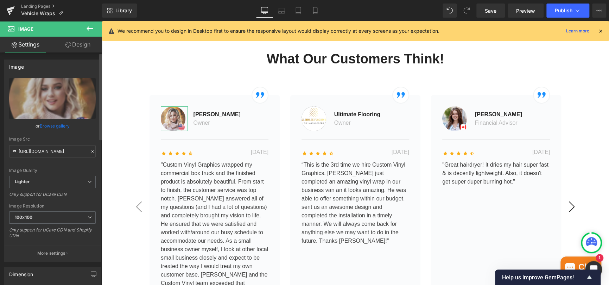
click at [50, 124] on link "Browse gallery" at bounding box center [55, 126] width 30 height 12
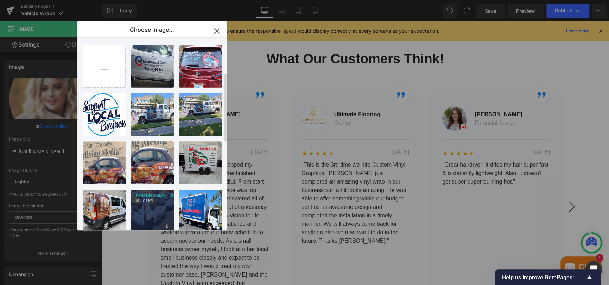
scroll to position [0, 0]
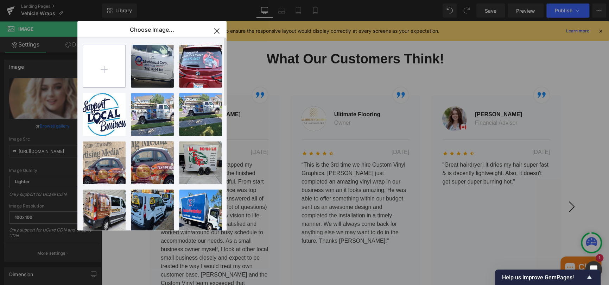
click at [110, 70] on input "file" at bounding box center [104, 66] width 42 height 42
type input "C:\fakepath\unnamed (1).png"
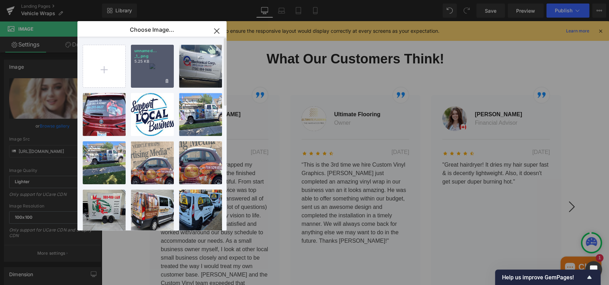
click at [153, 64] on div "unnamed... _1_.png 5.25 KB" at bounding box center [152, 66] width 43 height 43
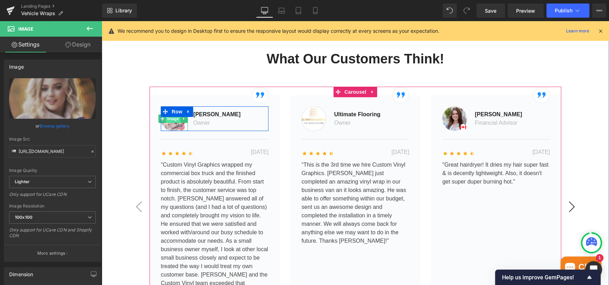
click at [170, 114] on span "Image" at bounding box center [173, 118] width 15 height 8
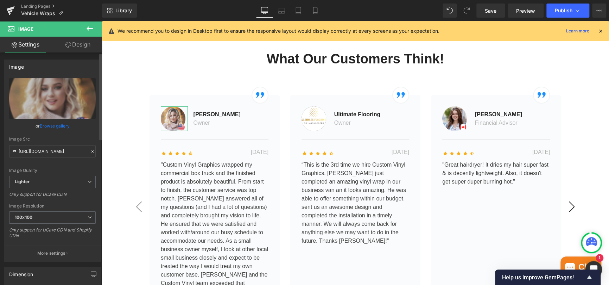
click at [63, 124] on link "Browse gallery" at bounding box center [55, 126] width 30 height 12
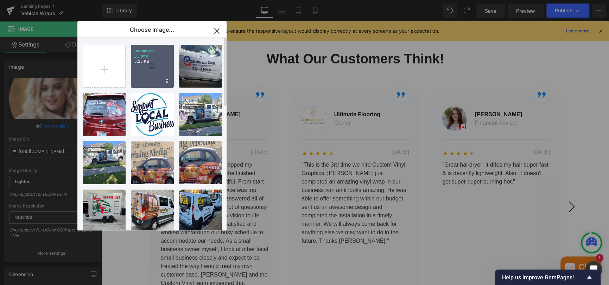
click at [148, 69] on div "unnamed... _1_.png 5.25 KB" at bounding box center [152, 66] width 43 height 43
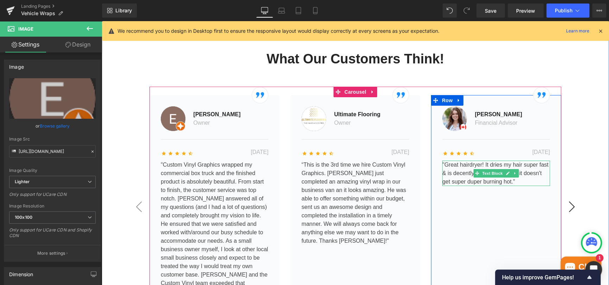
click at [466, 168] on p ""Great hairdryer! It dries my hair super fast & is decently lightweight. Also, …" at bounding box center [496, 172] width 108 height 25
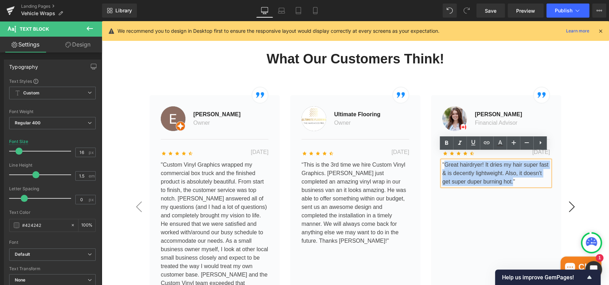
drag, startPoint x: 443, startPoint y: 157, endPoint x: 510, endPoint y: 171, distance: 68.4
click at [510, 171] on p ""Great hairdryer! It dries my hair super fast & is decently lightweight. Also, …" at bounding box center [496, 172] width 108 height 25
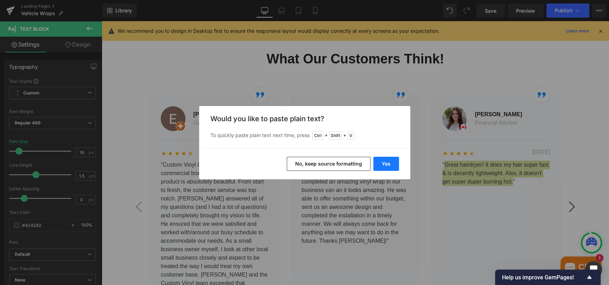
click at [383, 164] on button "Yes" at bounding box center [386, 164] width 26 height 14
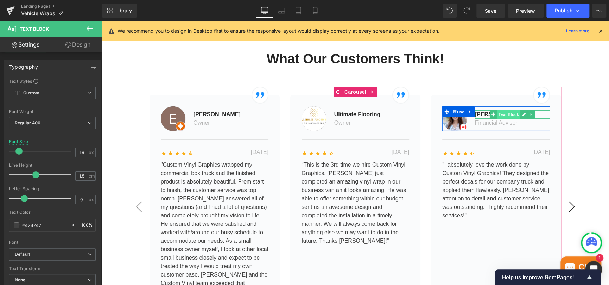
click at [509, 110] on span "Text Block" at bounding box center [508, 114] width 23 height 8
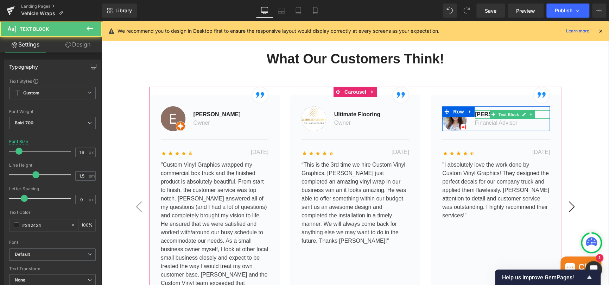
click at [481, 110] on p "[PERSON_NAME]" at bounding box center [512, 114] width 75 height 8
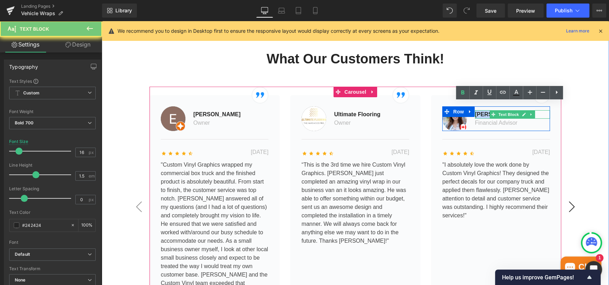
click at [481, 110] on p "[PERSON_NAME]" at bounding box center [512, 114] width 75 height 8
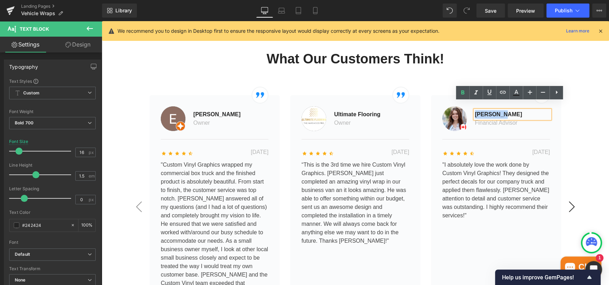
click at [481, 110] on p "[PERSON_NAME]" at bounding box center [512, 114] width 75 height 8
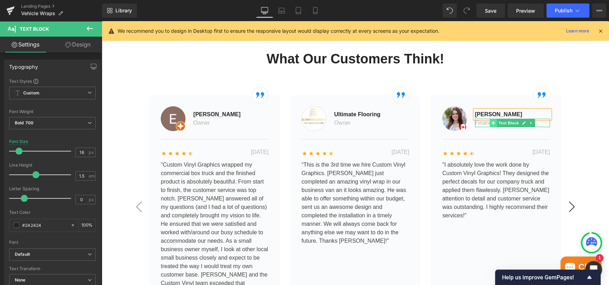
click at [490, 119] on span at bounding box center [493, 123] width 7 height 8
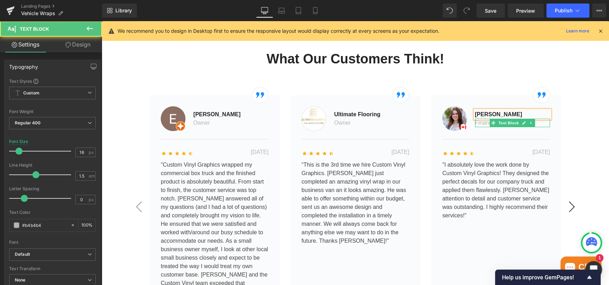
click at [480, 119] on p "Financial Advisor" at bounding box center [512, 123] width 75 height 8
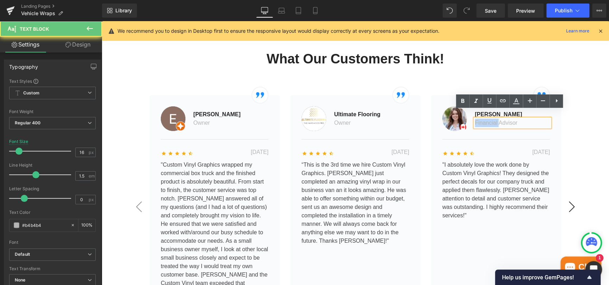
click at [480, 119] on p "Financial Advisor" at bounding box center [512, 123] width 75 height 8
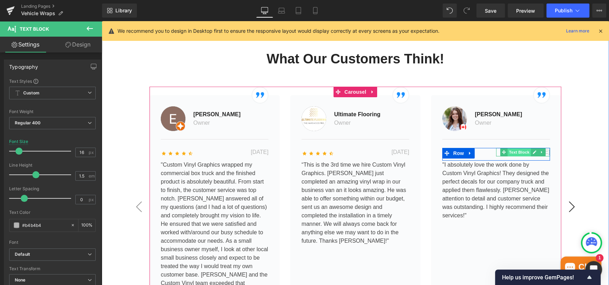
click at [524, 148] on span "Text Block" at bounding box center [519, 152] width 23 height 8
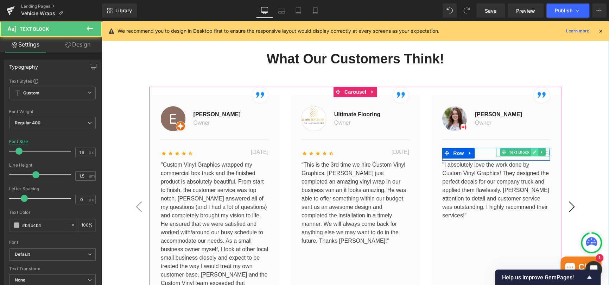
click at [531, 148] on link at bounding box center [534, 152] width 7 height 8
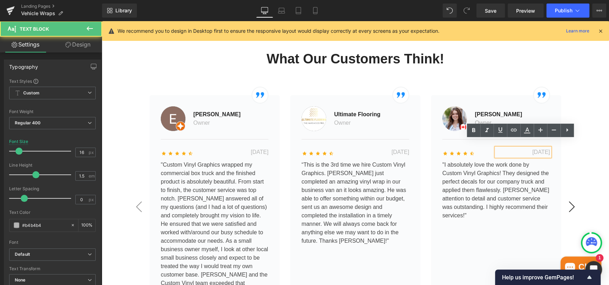
drag, startPoint x: 514, startPoint y: 145, endPoint x: 552, endPoint y: 144, distance: 37.7
click at [552, 144] on div "Image [PERSON_NAME] Text Block Owner Text Block Row Separator Icon Icon Icon Ic…" at bounding box center [496, 211] width 130 height 232
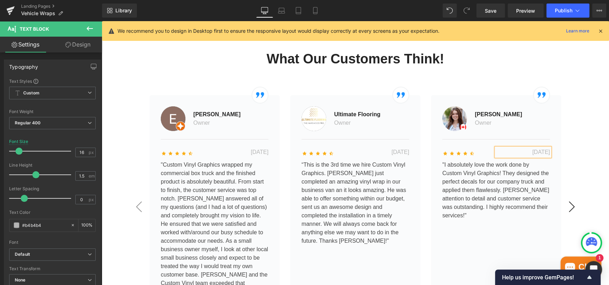
click at [593, 130] on div "What Our Customers Think! Heading Image Image [PERSON_NAME] Text Block Owner Te…" at bounding box center [355, 199] width 507 height 296
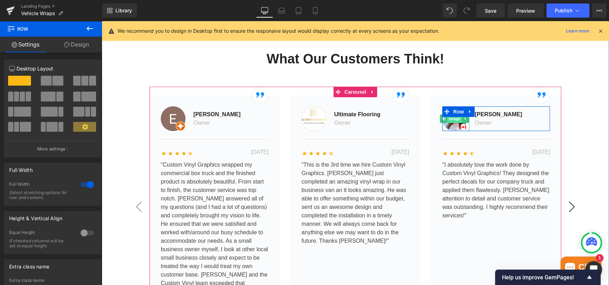
click at [452, 114] on span "Image" at bounding box center [454, 118] width 15 height 8
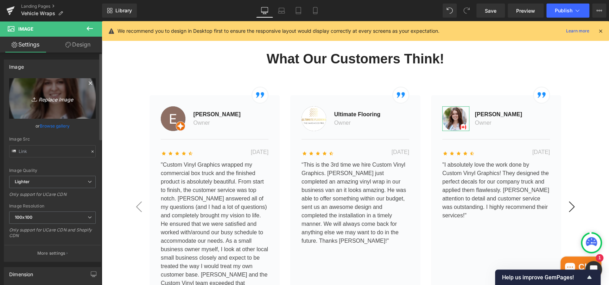
click at [54, 101] on icon "Replace Image" at bounding box center [52, 98] width 56 height 9
type input "C:\fakepath\unnamed (2).png"
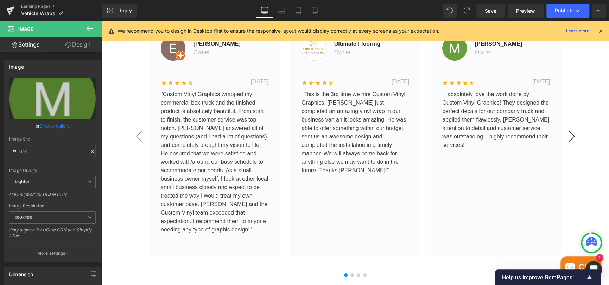
scroll to position [1419, 0]
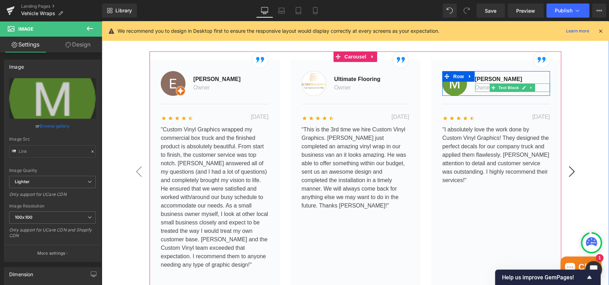
click at [478, 83] on p "Owner" at bounding box center [512, 87] width 75 height 8
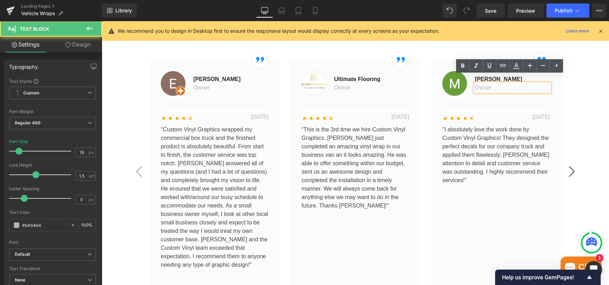
click at [492, 83] on p "Owner" at bounding box center [512, 87] width 75 height 8
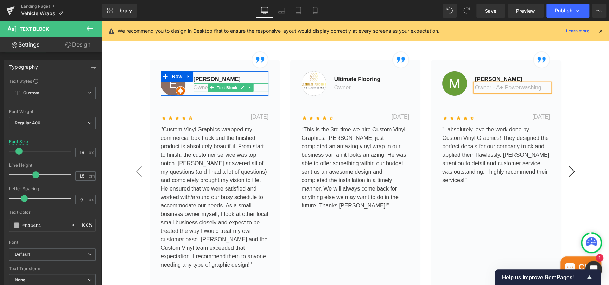
click at [216, 83] on span "Text Block" at bounding box center [227, 87] width 23 height 8
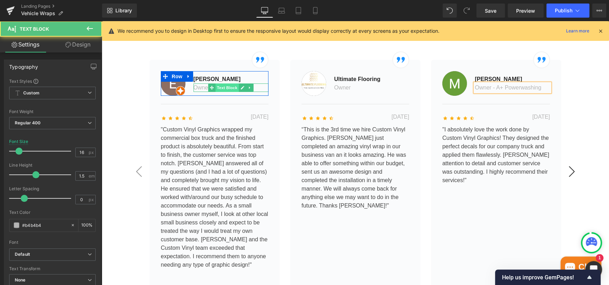
click at [231, 83] on span "Text Block" at bounding box center [227, 87] width 23 height 8
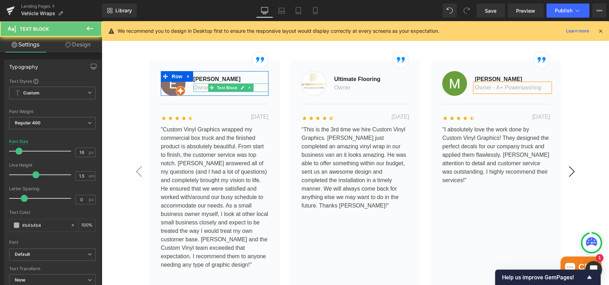
click at [198, 83] on p "Owner" at bounding box center [231, 87] width 75 height 8
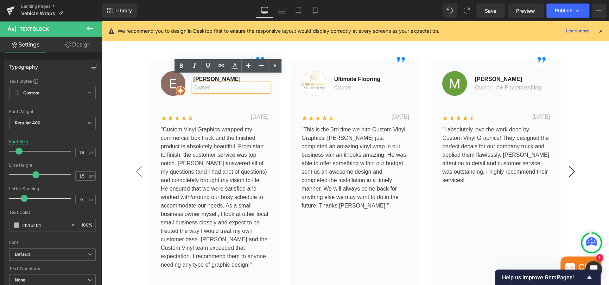
click at [219, 83] on p "Owner" at bounding box center [231, 87] width 75 height 8
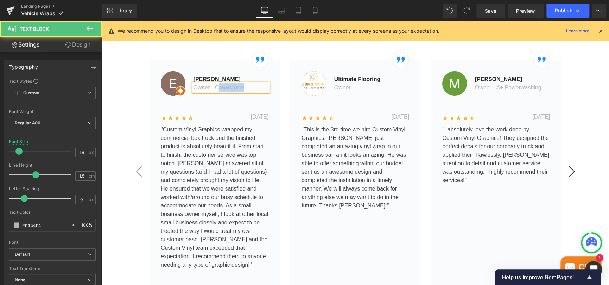
drag, startPoint x: 215, startPoint y: 79, endPoint x: 242, endPoint y: 77, distance: 26.8
click at [242, 83] on p "Owner - Crawlspace" at bounding box center [231, 87] width 75 height 8
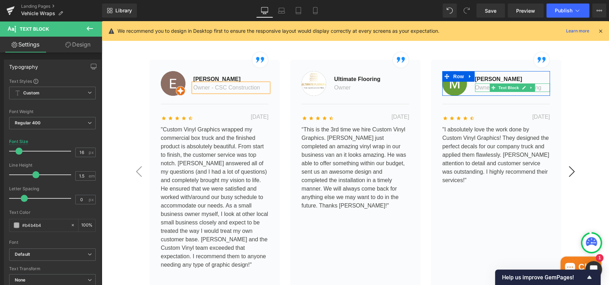
click at [536, 83] on p "Owner - A+ Powerwashing" at bounding box center [512, 87] width 75 height 8
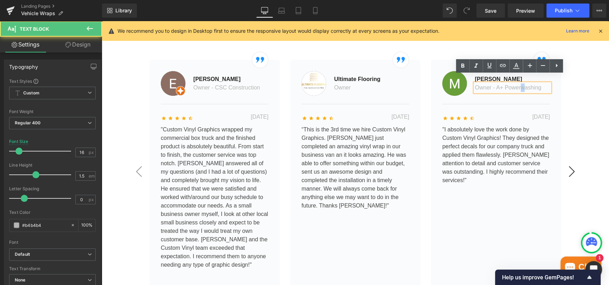
click at [521, 83] on p "Owner - A+ Powerwashing" at bounding box center [512, 87] width 75 height 8
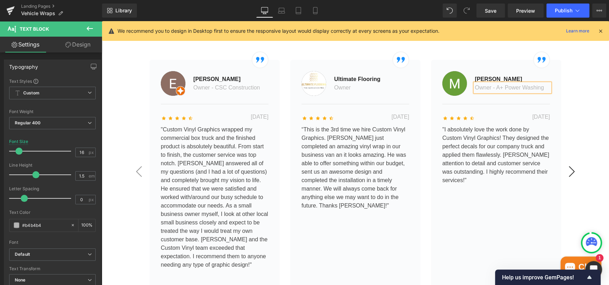
click at [579, 79] on div "What Our Customers Think! Heading Image Image [PERSON_NAME] Text Block Owner - …" at bounding box center [355, 164] width 507 height 296
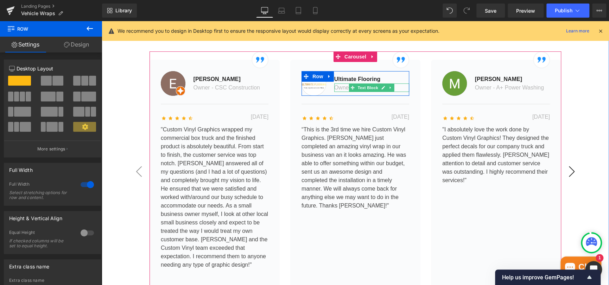
click at [353, 83] on span at bounding box center [352, 87] width 7 height 8
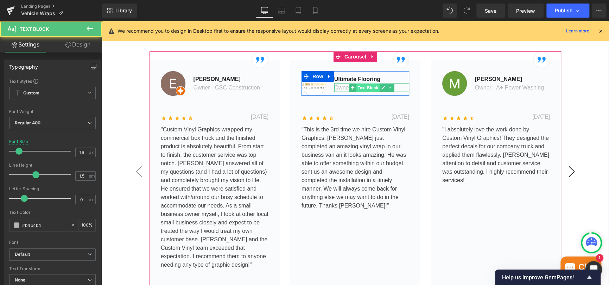
click at [368, 83] on span "Text Block" at bounding box center [367, 87] width 23 height 8
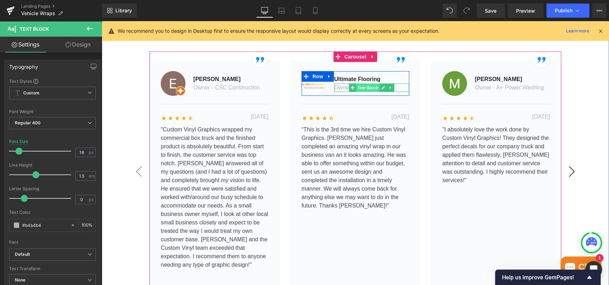
click at [361, 83] on span "Text Block" at bounding box center [367, 87] width 23 height 8
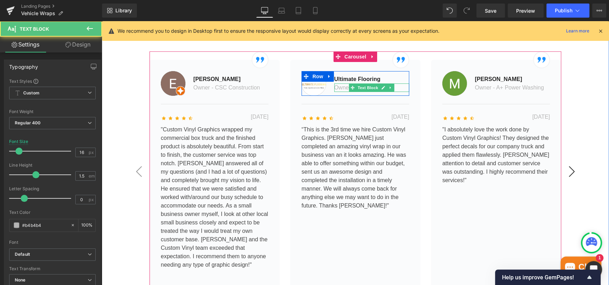
click at [340, 83] on p "Owner" at bounding box center [371, 87] width 75 height 8
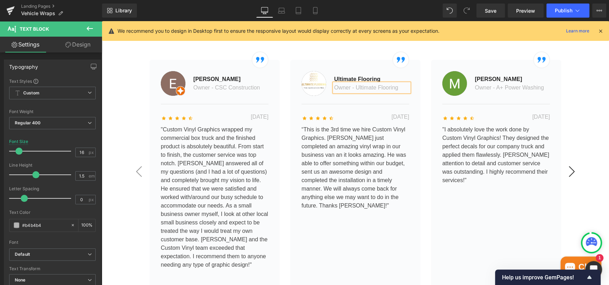
click at [568, 80] on div "What Our Customers Think! Heading Image Image [PERSON_NAME] Text Block Owner - …" at bounding box center [355, 164] width 507 height 296
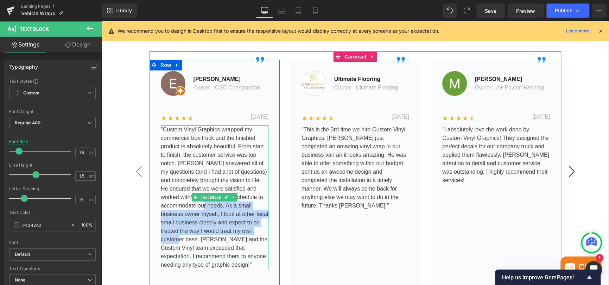
drag, startPoint x: 222, startPoint y: 197, endPoint x: 199, endPoint y: 228, distance: 39.0
click at [199, 228] on p ""Custom Vinyl Graphics wrapped my commercial box truck and the finished product…" at bounding box center [215, 197] width 108 height 144
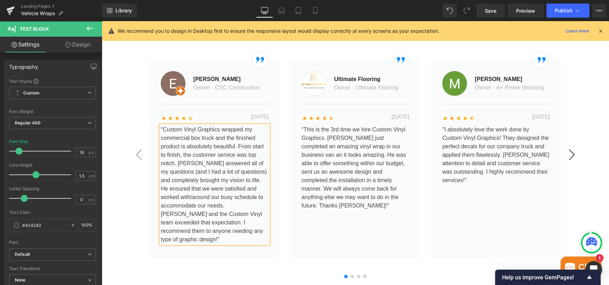
click at [589, 117] on div "What Our Customers Think! Heading Image Image [PERSON_NAME] Text Block Owner - …" at bounding box center [355, 147] width 507 height 262
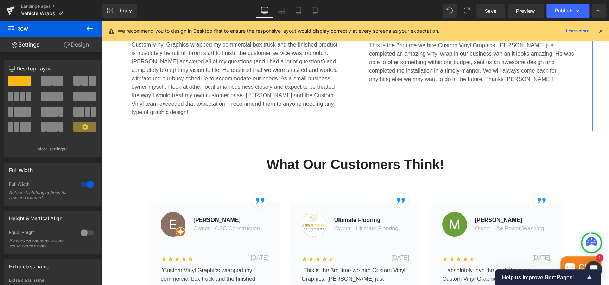
scroll to position [1383, 0]
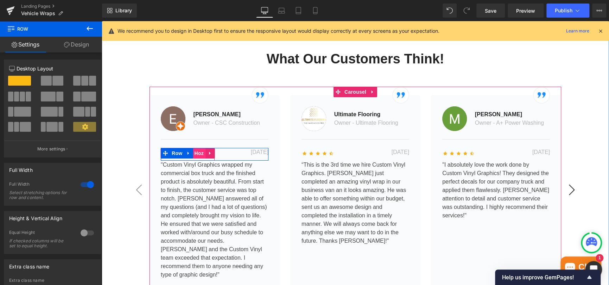
click at [196, 148] on span "Icon List Hoz" at bounding box center [188, 153] width 36 height 11
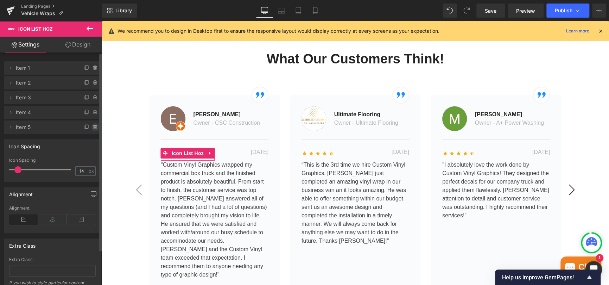
click at [93, 128] on icon at bounding box center [96, 127] width 6 height 6
click at [89, 130] on button "Delete" at bounding box center [88, 127] width 22 height 9
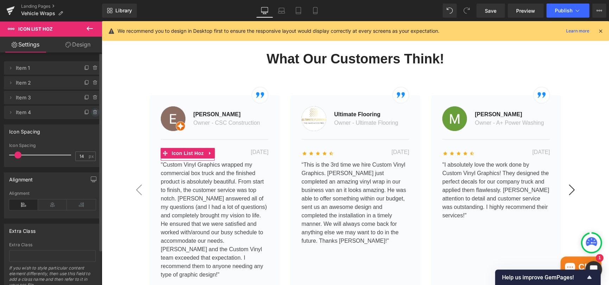
click at [93, 113] on icon at bounding box center [96, 112] width 6 height 6
click at [86, 113] on button "Delete" at bounding box center [88, 112] width 22 height 9
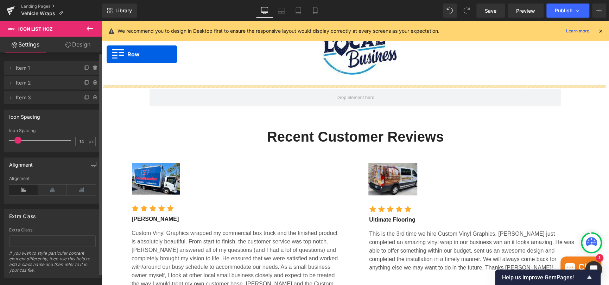
scroll to position [1082, 0]
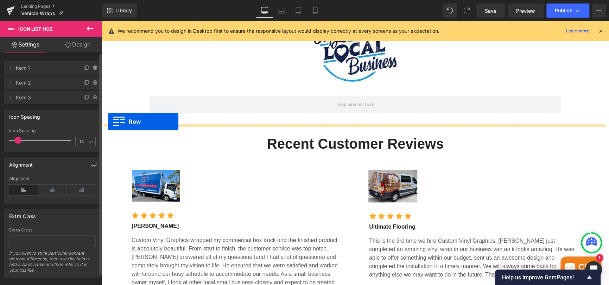
drag, startPoint x: 104, startPoint y: 128, endPoint x: 108, endPoint y: 121, distance: 8.2
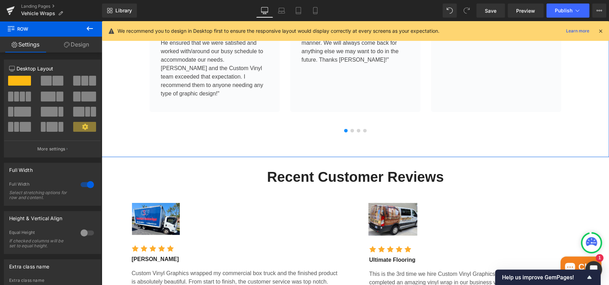
scroll to position [1399, 0]
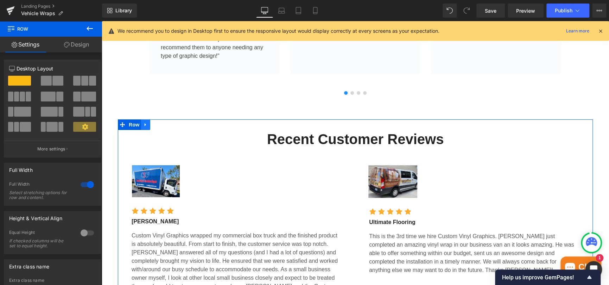
click at [143, 124] on icon at bounding box center [145, 124] width 5 height 5
click at [163, 126] on icon at bounding box center [164, 124] width 5 height 5
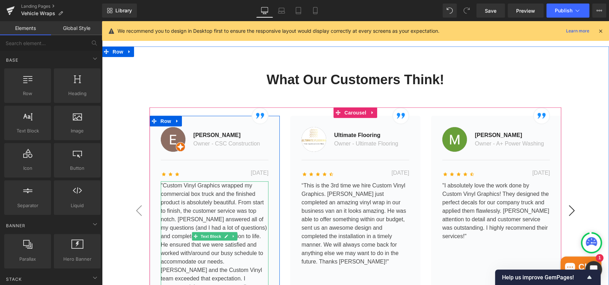
scroll to position [1153, 0]
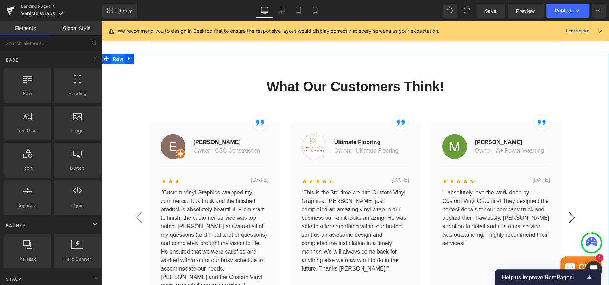
click at [118, 60] on span "Row" at bounding box center [118, 59] width 14 height 11
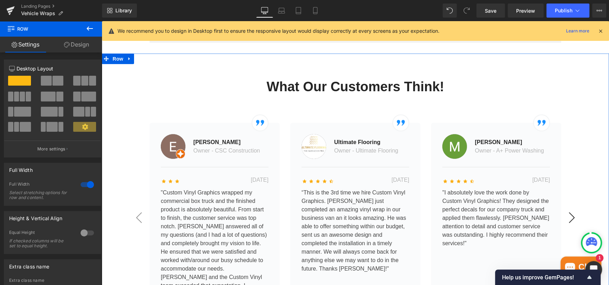
click at [74, 48] on link "Design" at bounding box center [76, 45] width 51 height 16
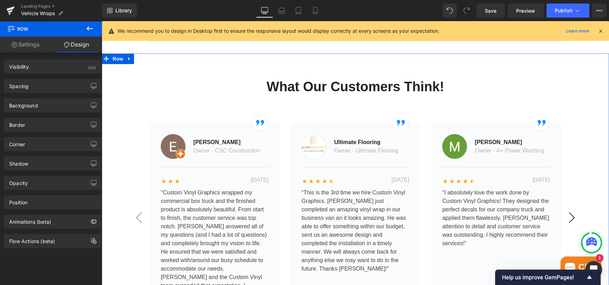
click at [34, 46] on link "Settings" at bounding box center [25, 45] width 51 height 16
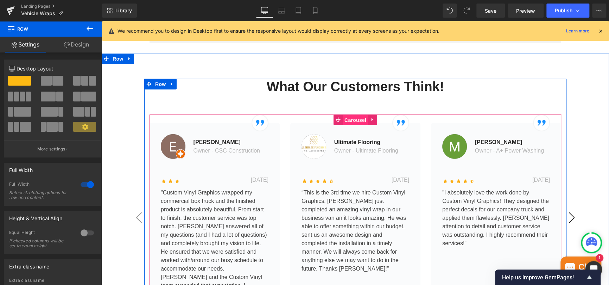
click at [350, 123] on span "Carousel" at bounding box center [355, 120] width 25 height 11
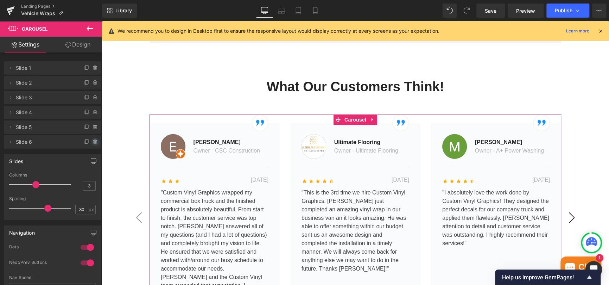
click at [94, 142] on icon at bounding box center [95, 141] width 3 height 3
click at [90, 141] on button "Delete" at bounding box center [88, 142] width 22 height 9
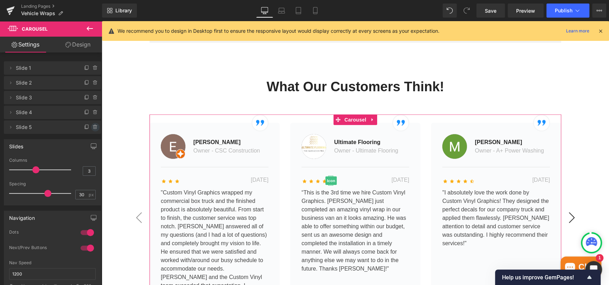
click at [94, 127] on icon at bounding box center [95, 127] width 3 height 3
click at [84, 128] on button "Delete" at bounding box center [88, 127] width 22 height 9
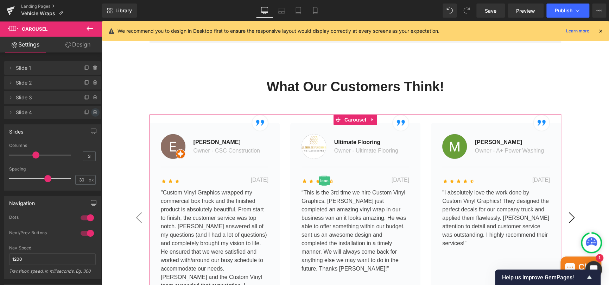
click at [93, 114] on icon at bounding box center [96, 112] width 6 height 6
click at [87, 111] on button "Delete" at bounding box center [88, 112] width 22 height 9
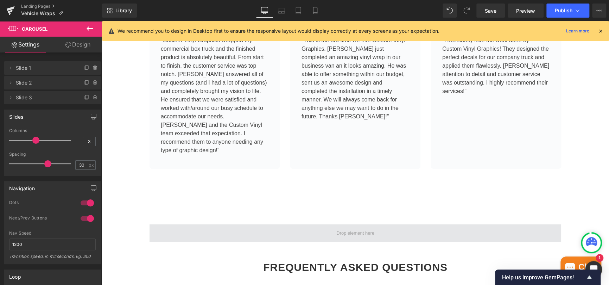
scroll to position [1329, 0]
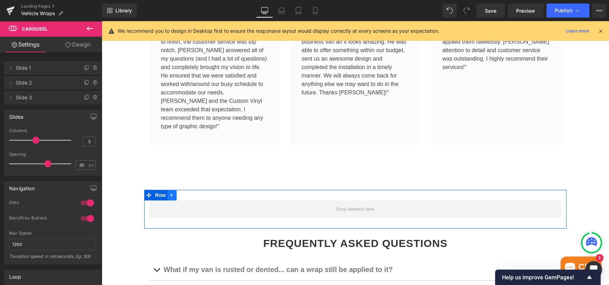
click at [170, 197] on icon at bounding box center [172, 194] width 5 height 5
click at [187, 198] on link at bounding box center [190, 195] width 9 height 11
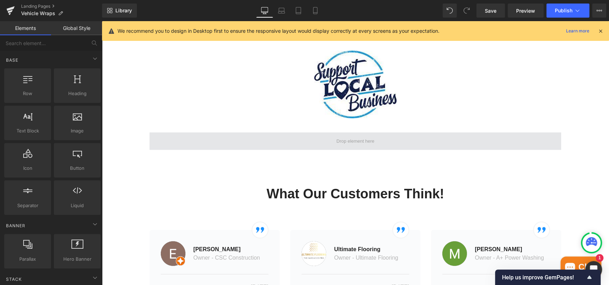
scroll to position [1118, 0]
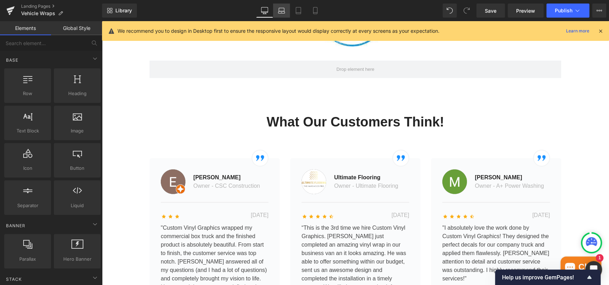
click at [282, 10] on icon at bounding box center [281, 10] width 7 height 7
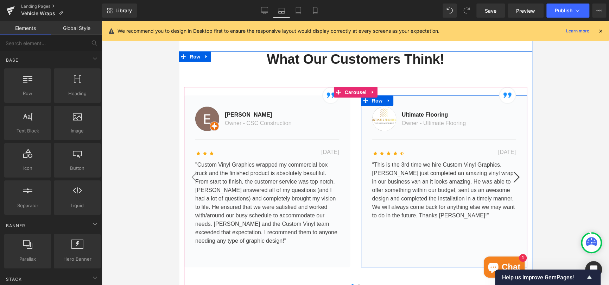
scroll to position [1200, 0]
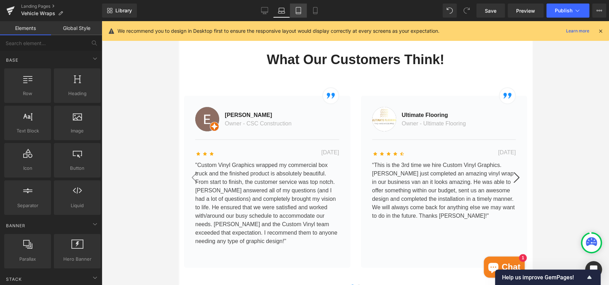
click at [295, 11] on icon at bounding box center [298, 10] width 7 height 7
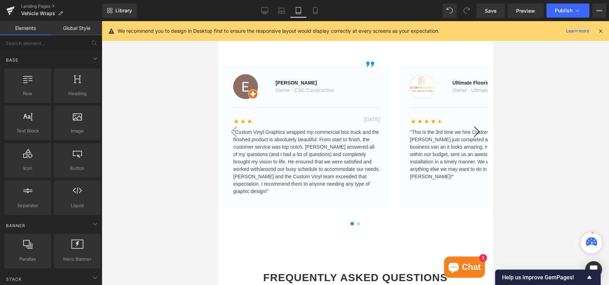
scroll to position [1318, 0]
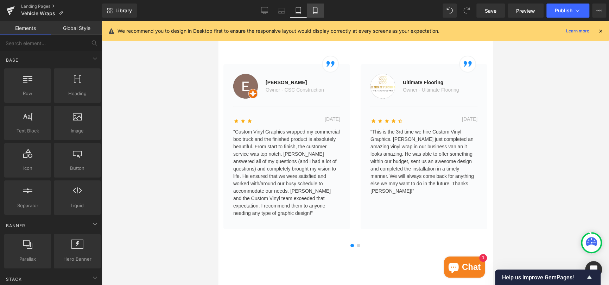
click at [315, 13] on icon at bounding box center [315, 13] width 4 height 0
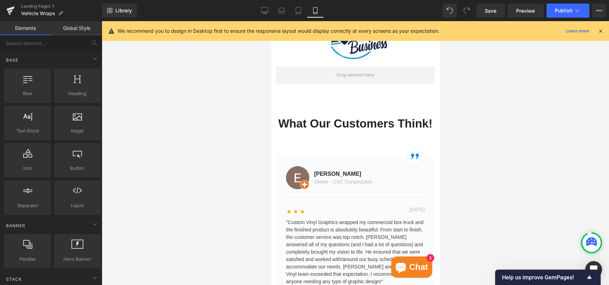
scroll to position [1447, 0]
click at [296, 11] on icon at bounding box center [298, 10] width 7 height 7
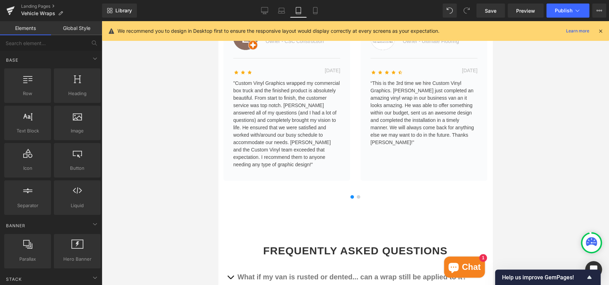
scroll to position [1321, 0]
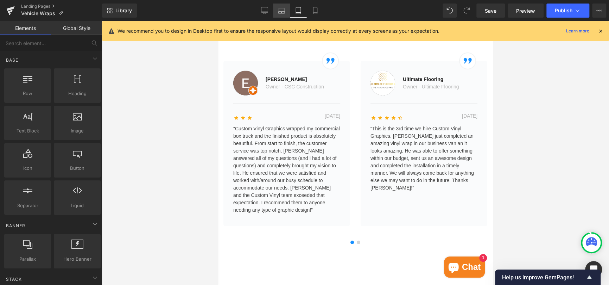
click at [279, 11] on icon at bounding box center [281, 12] width 7 height 2
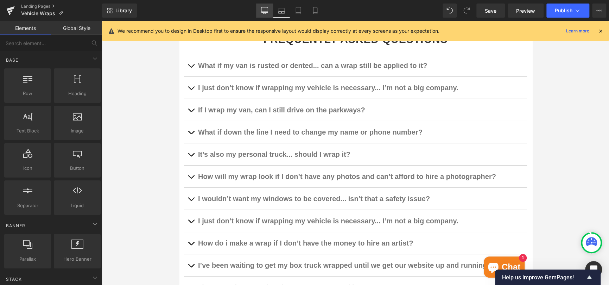
click at [266, 11] on icon at bounding box center [264, 10] width 7 height 7
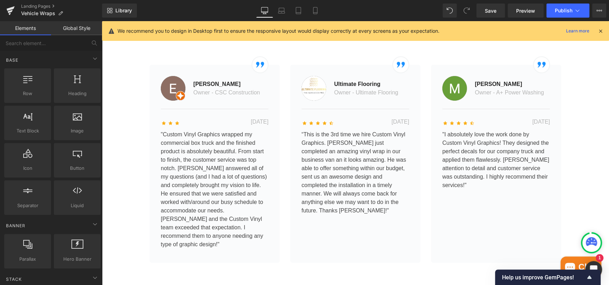
scroll to position [1149, 0]
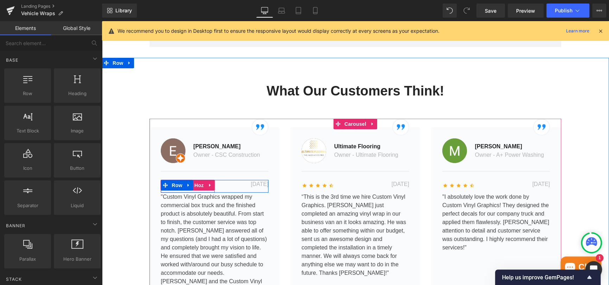
click at [193, 187] on span "Icon List Hoz" at bounding box center [188, 185] width 36 height 11
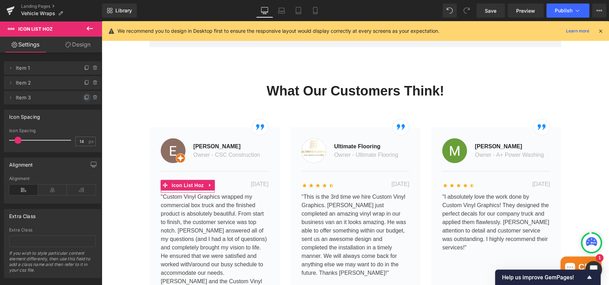
click at [84, 95] on icon at bounding box center [87, 98] width 6 height 6
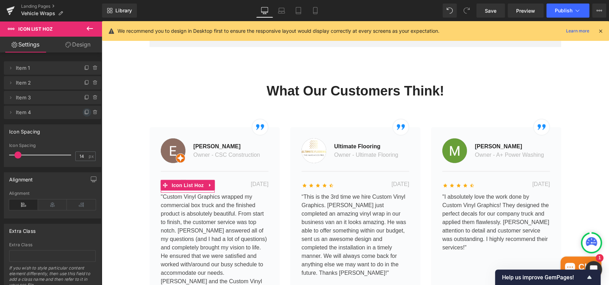
click at [84, 110] on icon at bounding box center [87, 112] width 6 height 6
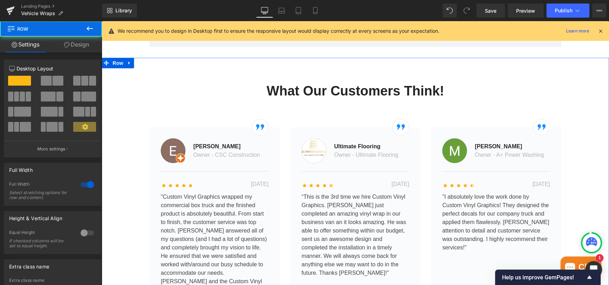
click at [191, 81] on div "What Our Customers Think! Heading Image Image [PERSON_NAME] Text Block Owner - …" at bounding box center [355, 214] width 507 height 312
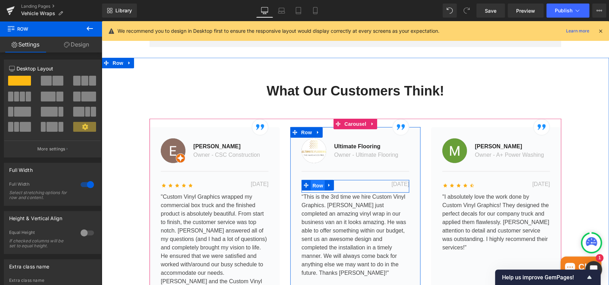
click at [316, 185] on span "Row" at bounding box center [318, 185] width 14 height 11
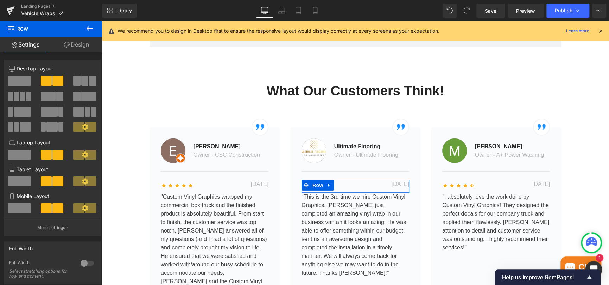
click at [73, 48] on link "Design" at bounding box center [76, 45] width 51 height 16
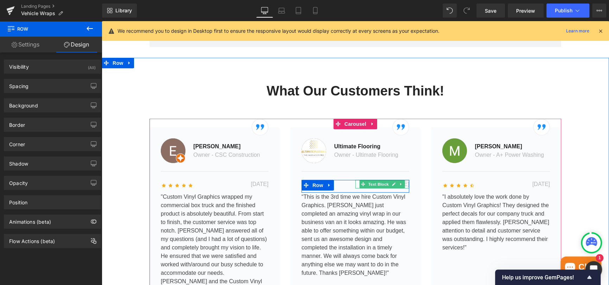
click at [361, 185] on icon at bounding box center [363, 184] width 4 height 4
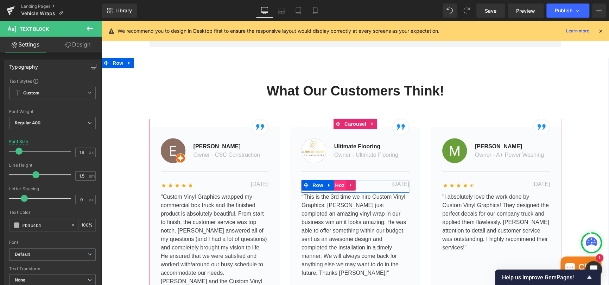
click at [339, 188] on span "Icon List Hoz" at bounding box center [329, 185] width 36 height 11
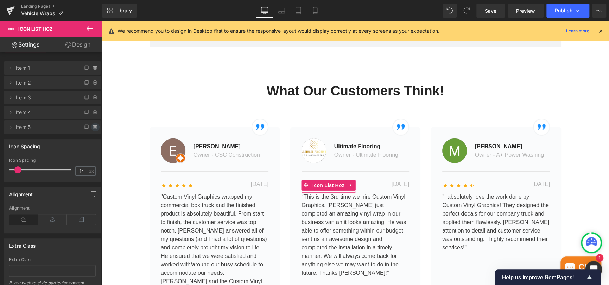
click at [93, 126] on icon at bounding box center [96, 127] width 6 height 6
click at [87, 125] on button "Delete" at bounding box center [88, 127] width 22 height 9
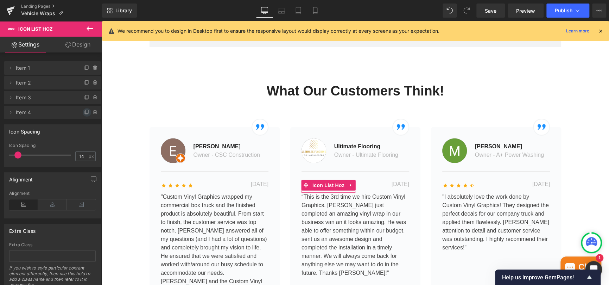
click at [84, 111] on icon at bounding box center [87, 112] width 6 height 6
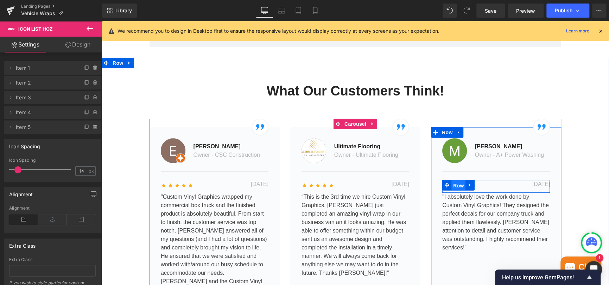
click at [460, 184] on span "Row" at bounding box center [459, 185] width 14 height 11
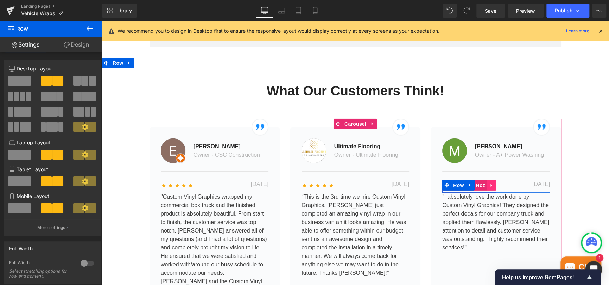
click at [487, 187] on link at bounding box center [491, 185] width 9 height 11
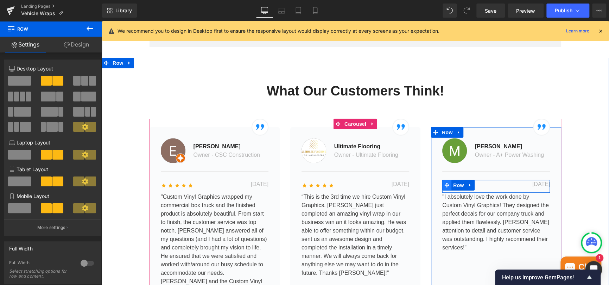
click at [446, 184] on icon at bounding box center [446, 185] width 5 height 5
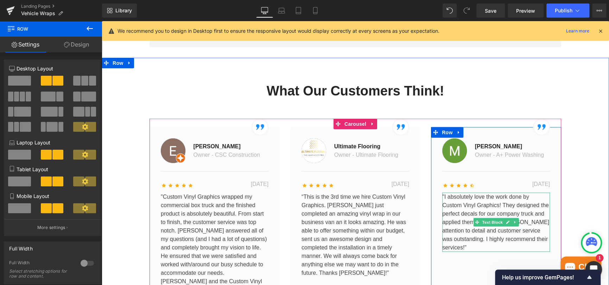
click at [462, 212] on p ""I absolutely love the work done by Custom Vinyl Graphics! They designed the pe…" at bounding box center [496, 221] width 108 height 59
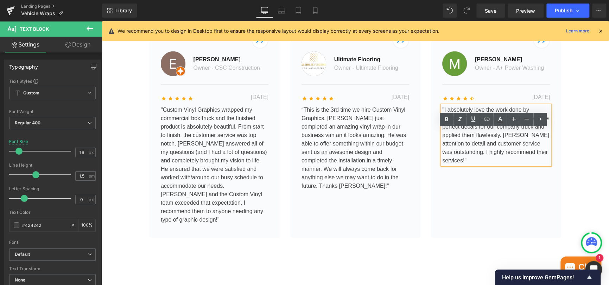
scroll to position [1254, 0]
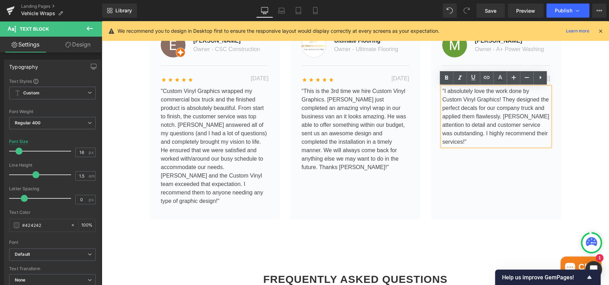
click at [478, 103] on p ""I absolutely love the work done by Custom Vinyl Graphics! They designed the pe…" at bounding box center [496, 116] width 108 height 59
click at [586, 115] on div "What Our Customers Think! Heading Image Image [PERSON_NAME] Text Block Owner - …" at bounding box center [355, 108] width 507 height 262
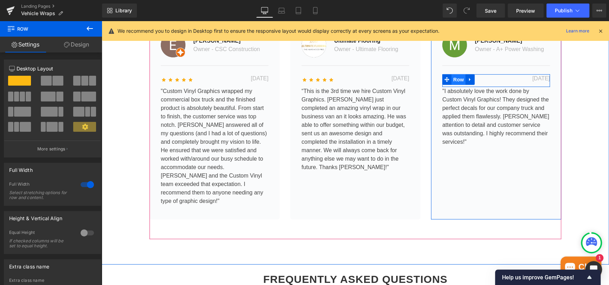
click at [461, 79] on span "Row" at bounding box center [459, 79] width 14 height 11
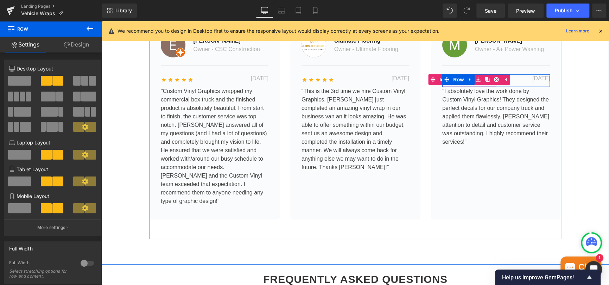
click at [492, 77] on link at bounding box center [496, 79] width 9 height 11
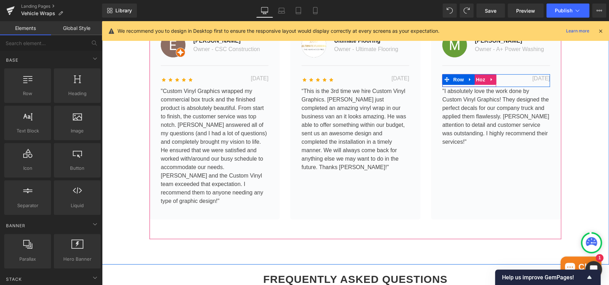
click at [480, 80] on span "Icon List Hoz" at bounding box center [470, 79] width 36 height 11
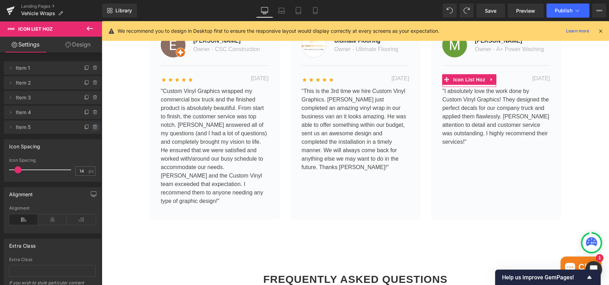
click at [95, 127] on icon at bounding box center [95, 126] width 0 height 1
click at [84, 114] on icon at bounding box center [87, 112] width 6 height 6
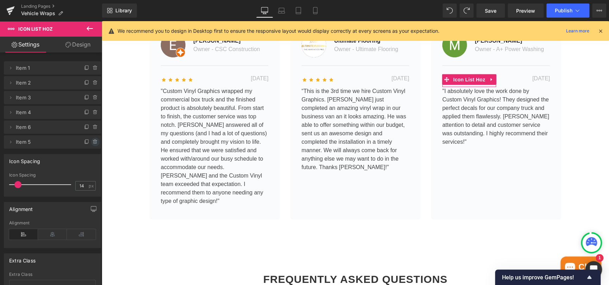
click at [94, 141] on icon at bounding box center [95, 141] width 3 height 3
click at [89, 143] on button "Delete" at bounding box center [88, 142] width 22 height 9
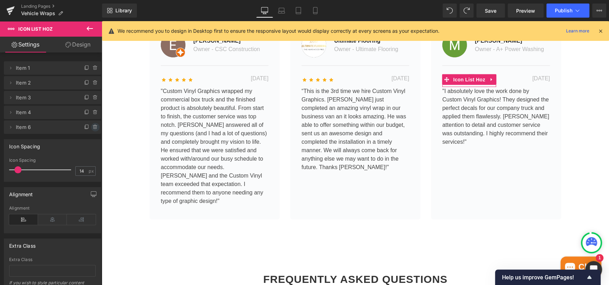
click at [93, 127] on icon at bounding box center [96, 127] width 6 height 6
click at [91, 127] on button "Delete" at bounding box center [88, 127] width 22 height 9
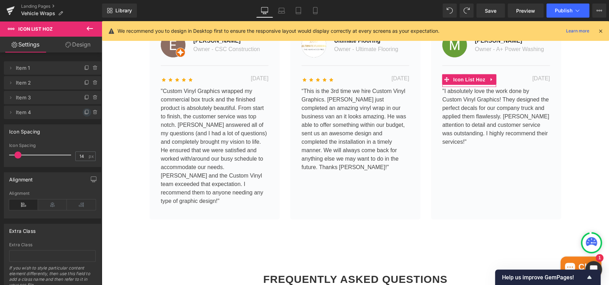
click at [85, 114] on icon at bounding box center [86, 112] width 3 height 3
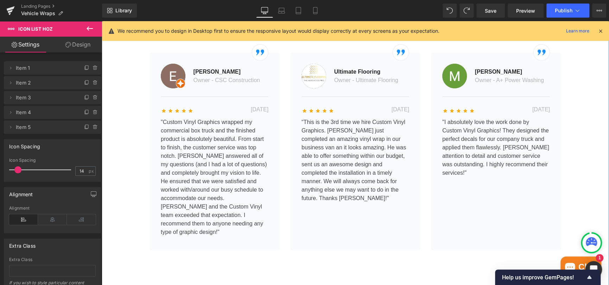
scroll to position [1184, 0]
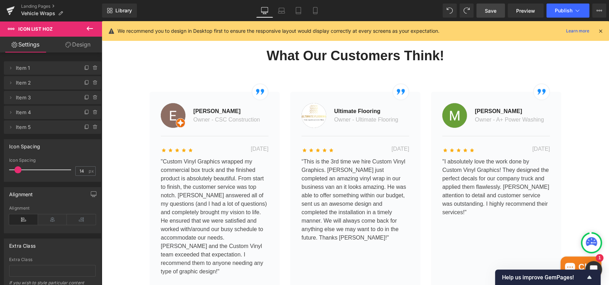
click at [491, 13] on span "Save" at bounding box center [491, 10] width 12 height 7
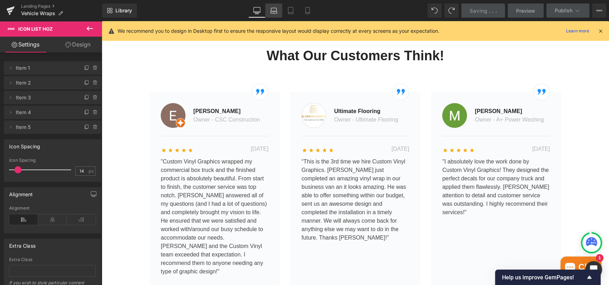
click at [272, 12] on icon at bounding box center [273, 10] width 7 height 7
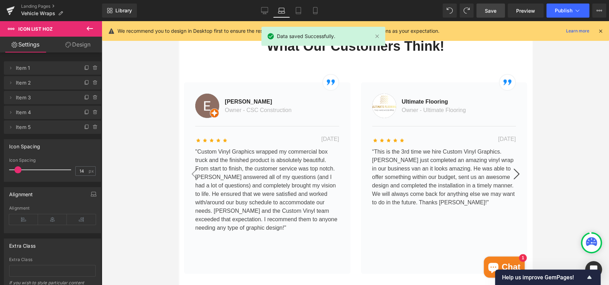
scroll to position [1195, 0]
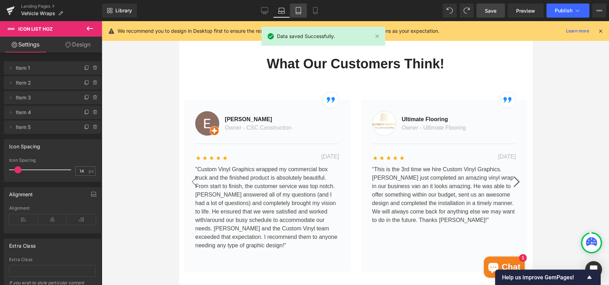
click at [297, 12] on icon at bounding box center [298, 10] width 7 height 7
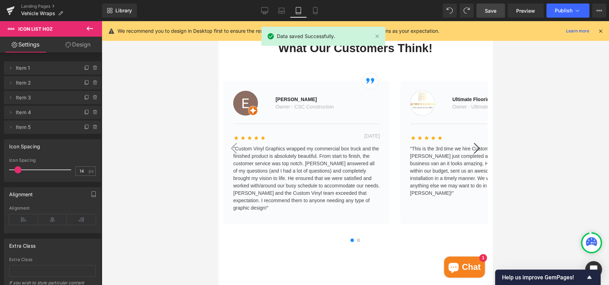
scroll to position [1301, 0]
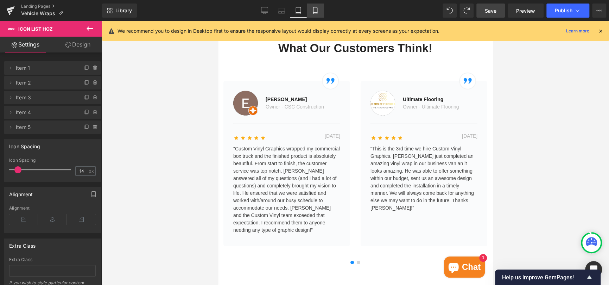
click at [313, 11] on icon at bounding box center [315, 10] width 4 height 7
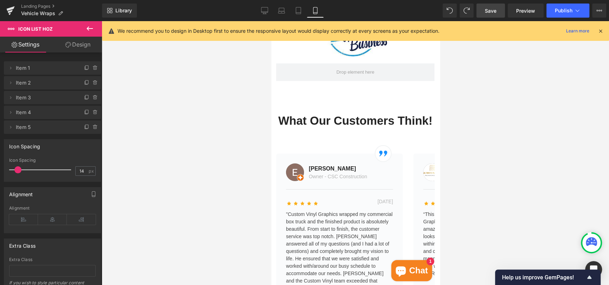
scroll to position [1469, 0]
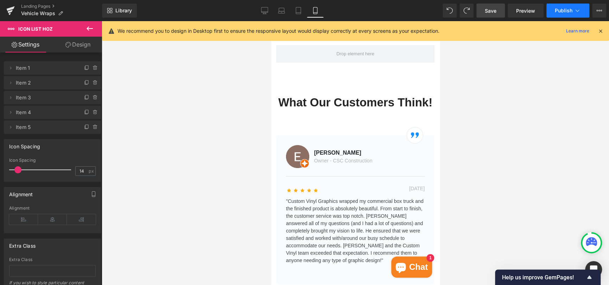
click at [555, 11] on span "Publish" at bounding box center [564, 11] width 18 height 6
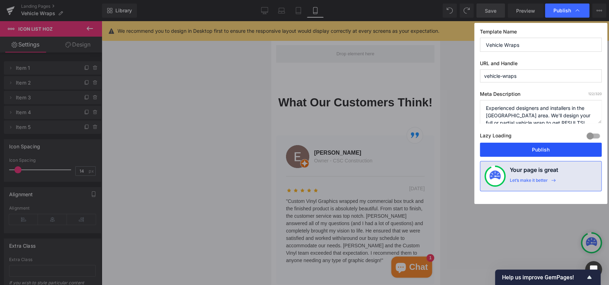
click at [536, 149] on button "Publish" at bounding box center [541, 150] width 122 height 14
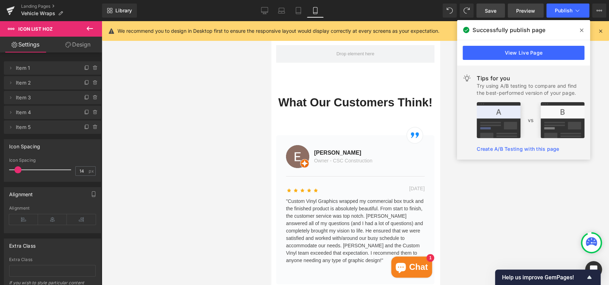
click at [510, 13] on link "Preview" at bounding box center [526, 11] width 36 height 14
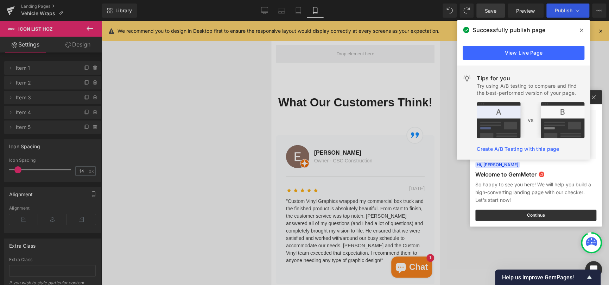
click at [582, 28] on icon at bounding box center [582, 30] width 4 height 6
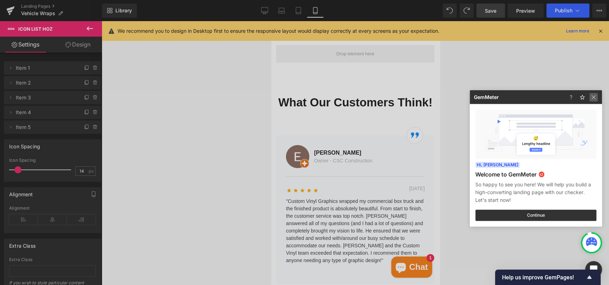
click at [595, 98] on img at bounding box center [593, 97] width 8 height 8
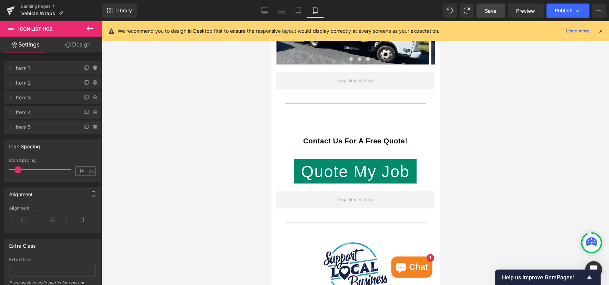
scroll to position [1187, 0]
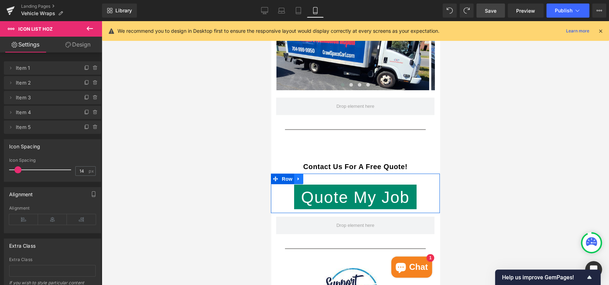
click at [297, 176] on icon at bounding box center [298, 178] width 5 height 5
click at [308, 176] on icon at bounding box center [307, 178] width 5 height 5
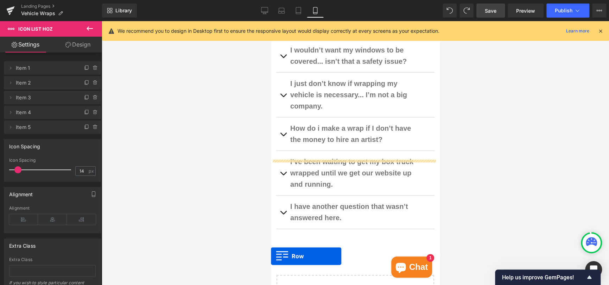
scroll to position [2094, 0]
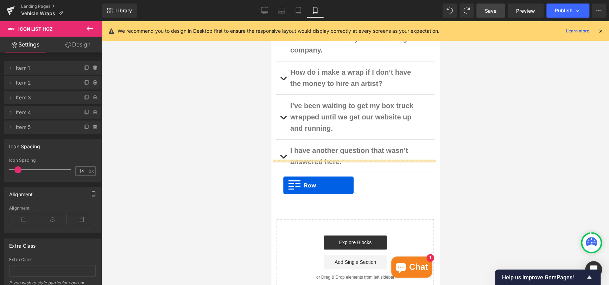
drag, startPoint x: 276, startPoint y: 196, endPoint x: 283, endPoint y: 185, distance: 13.5
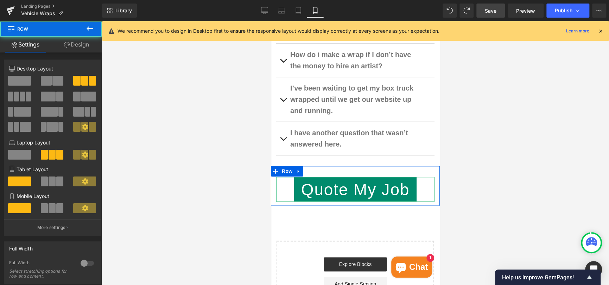
scroll to position [2076, 0]
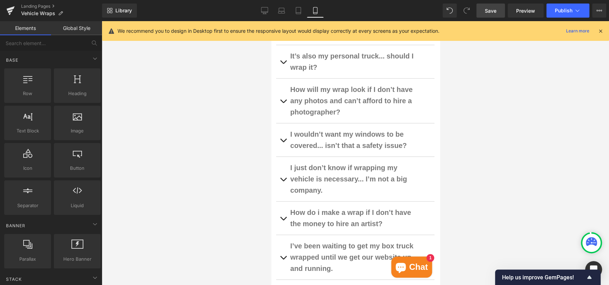
scroll to position [1936, 0]
click at [299, 12] on icon at bounding box center [298, 10] width 7 height 7
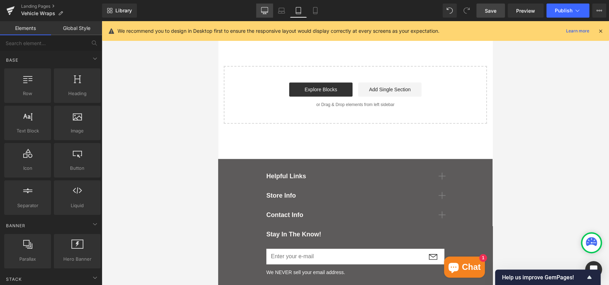
click at [261, 11] on link "Desktop" at bounding box center [264, 11] width 17 height 14
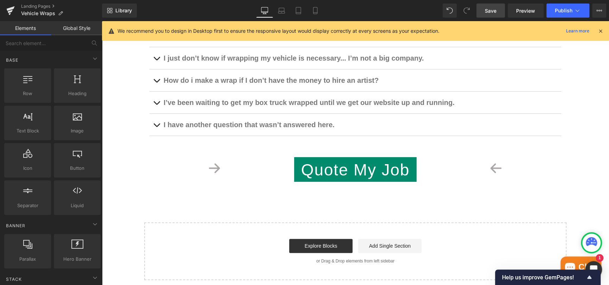
scroll to position [1541, 0]
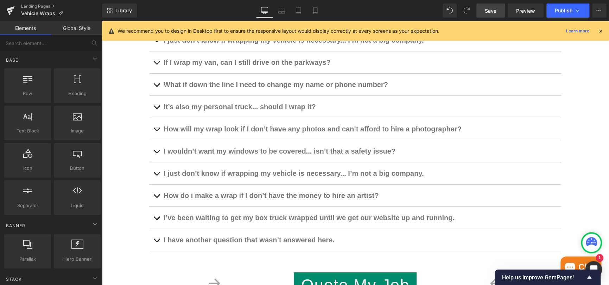
click at [497, 11] on link "Save" at bounding box center [490, 11] width 29 height 14
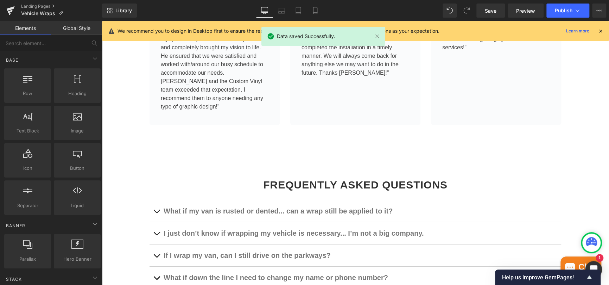
scroll to position [1365, 0]
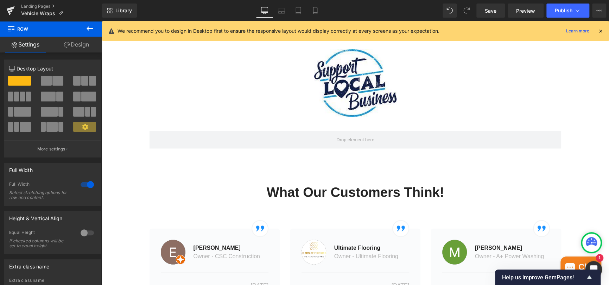
scroll to position [985, 0]
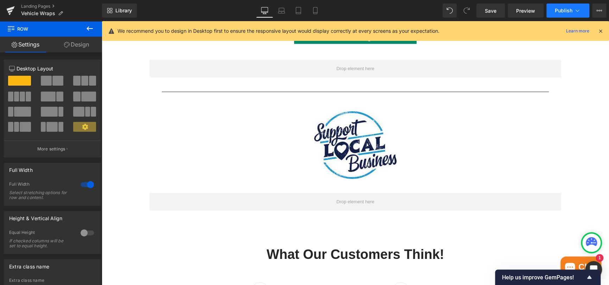
click at [557, 6] on button "Publish" at bounding box center [568, 11] width 43 height 14
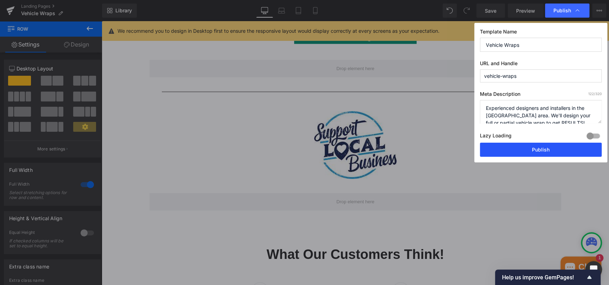
click at [534, 143] on button "Publish" at bounding box center [541, 150] width 122 height 14
